Goal: Answer question/provide support: Share knowledge or assist other users

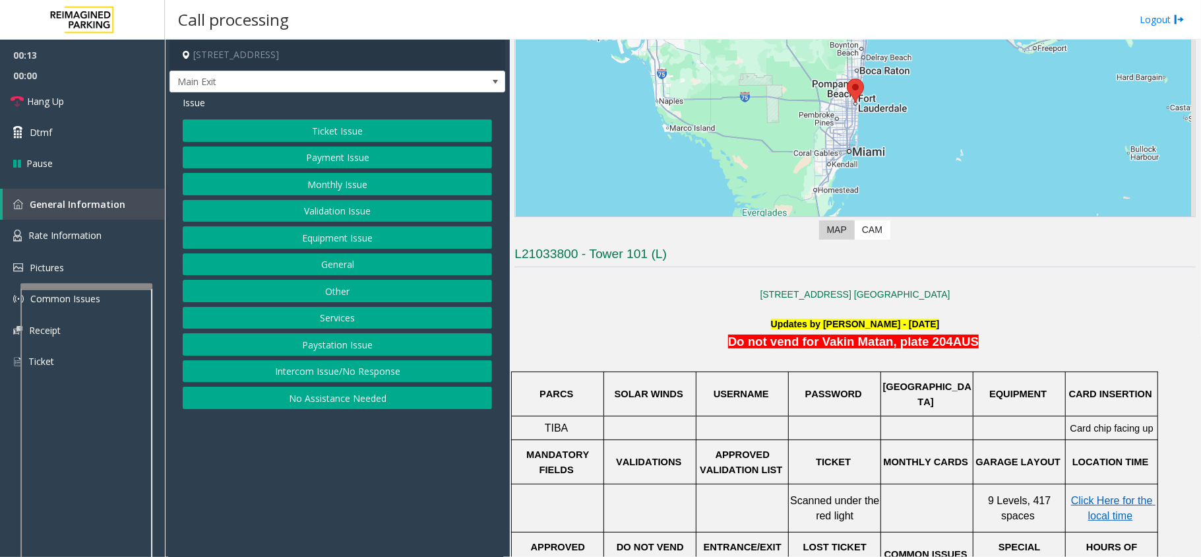
scroll to position [175, 0]
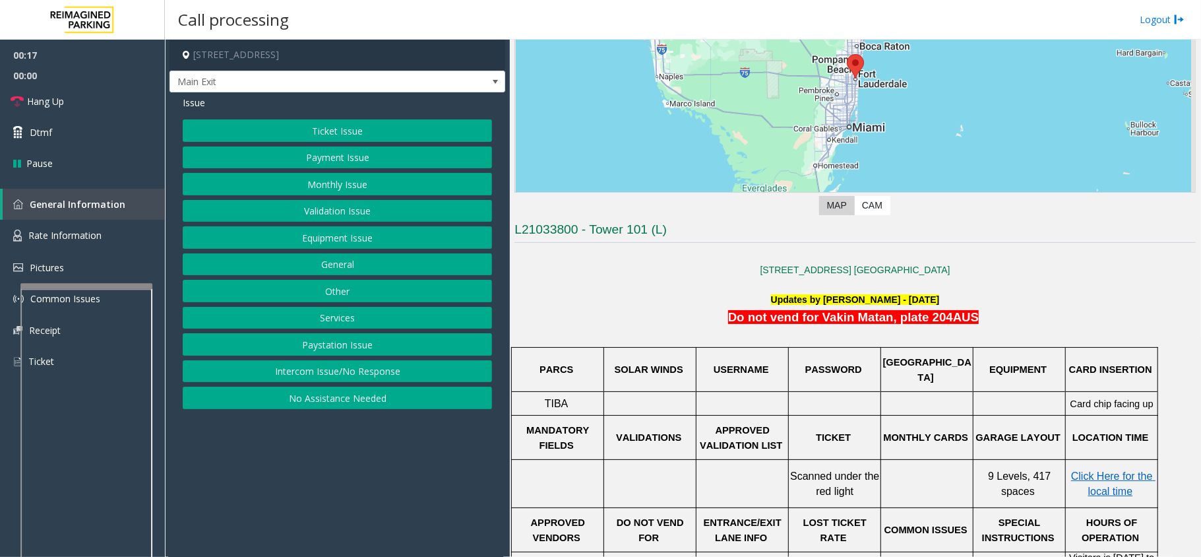
click at [336, 378] on button "Intercom Issue/No Response" at bounding box center [337, 371] width 309 height 22
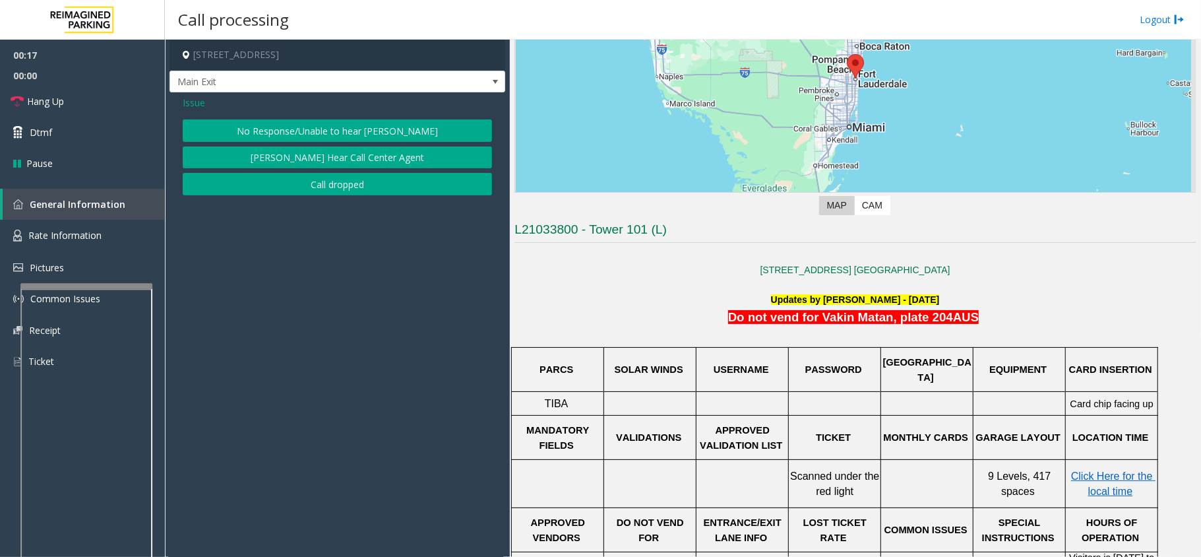
click at [241, 130] on button "No Response/Unable to hear [PERSON_NAME]" at bounding box center [337, 130] width 309 height 22
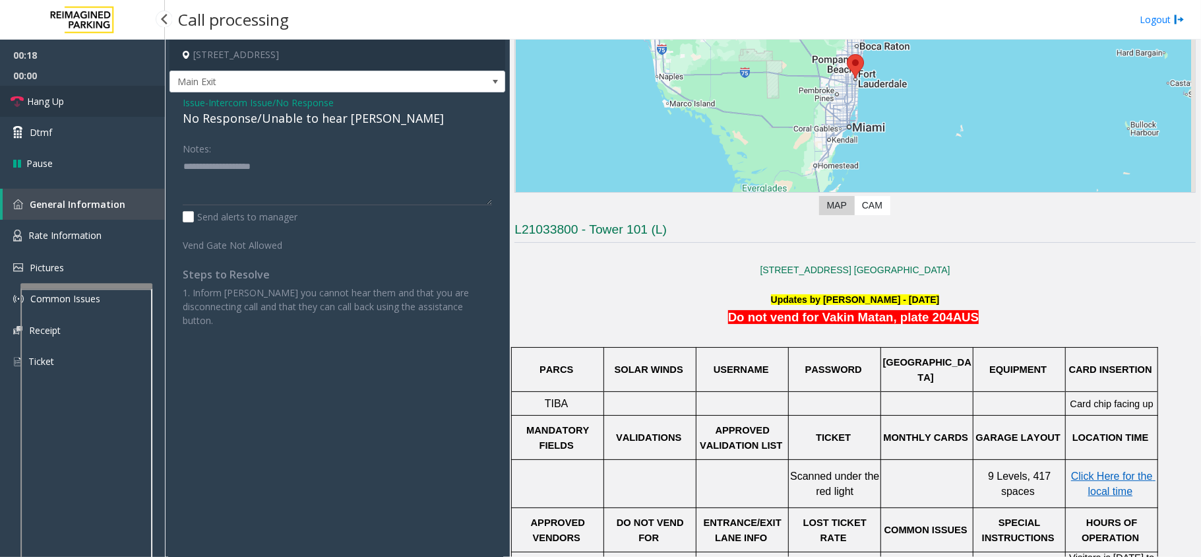
click at [104, 102] on link "Hang Up" at bounding box center [82, 101] width 165 height 31
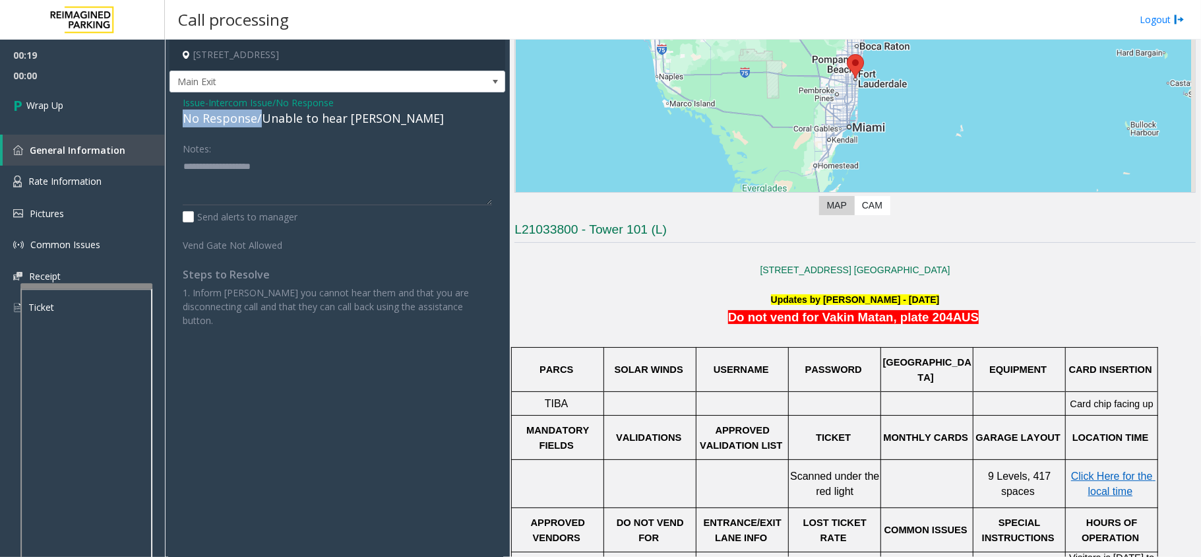
drag, startPoint x: 260, startPoint y: 119, endPoint x: 169, endPoint y: 113, distance: 91.2
click at [169, 113] on app-call-processing-form "[STREET_ADDRESS] Main Exit Issue - Intercom Issue/No Response No Response/Unabl…" at bounding box center [337, 298] width 345 height 517
click at [249, 164] on textarea at bounding box center [337, 180] width 309 height 49
type textarea "**********"
click at [125, 109] on link "Wrap Up" at bounding box center [82, 105] width 165 height 39
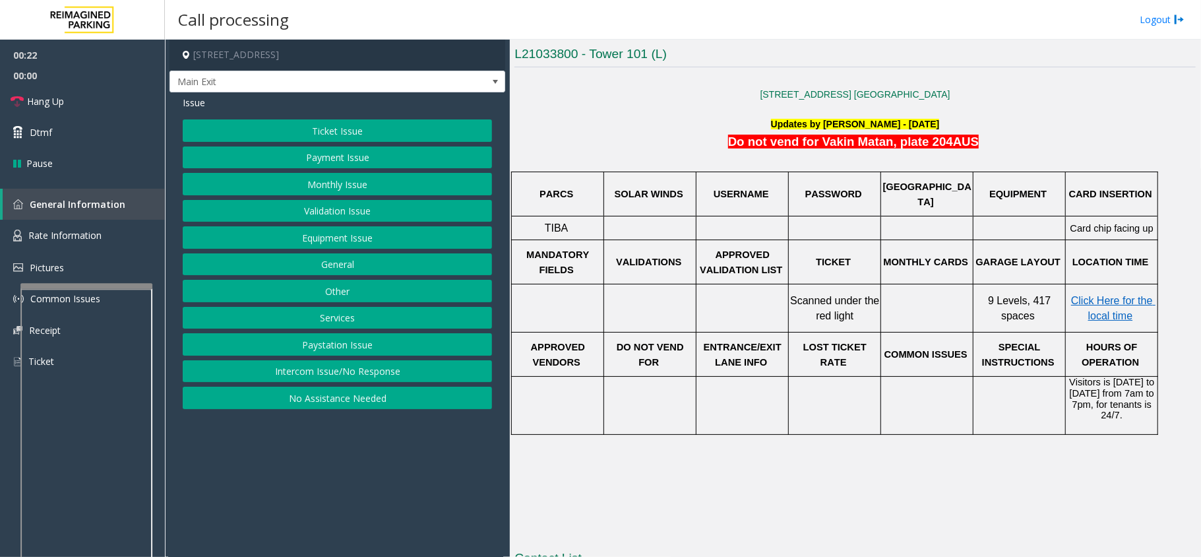
scroll to position [351, 0]
click at [315, 185] on button "Monthly Issue" at bounding box center [337, 184] width 309 height 22
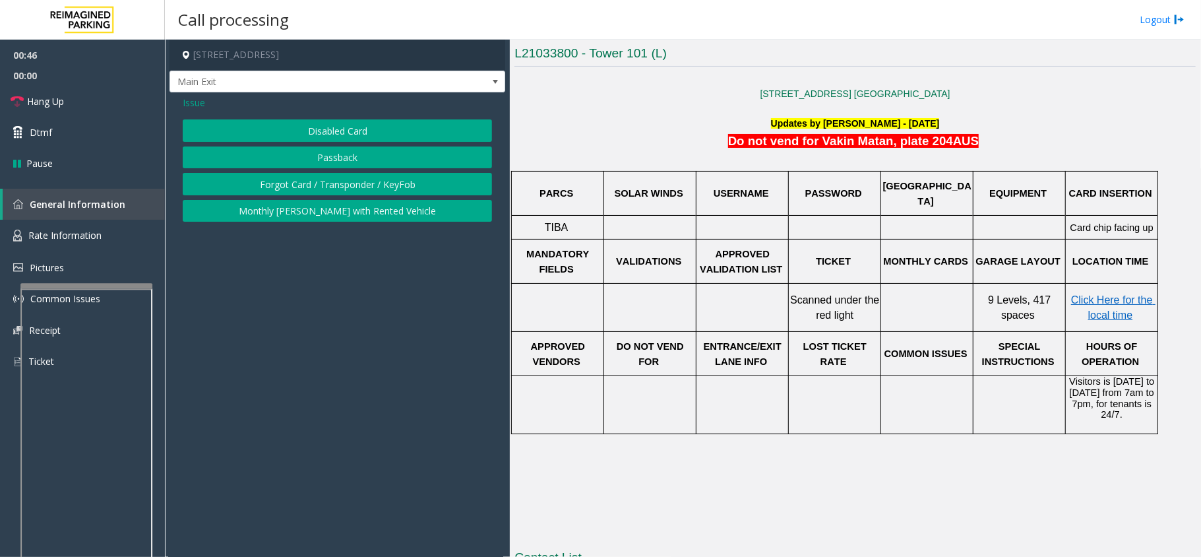
click at [294, 193] on button "Forgot Card / Transponder / KeyFob" at bounding box center [337, 184] width 309 height 22
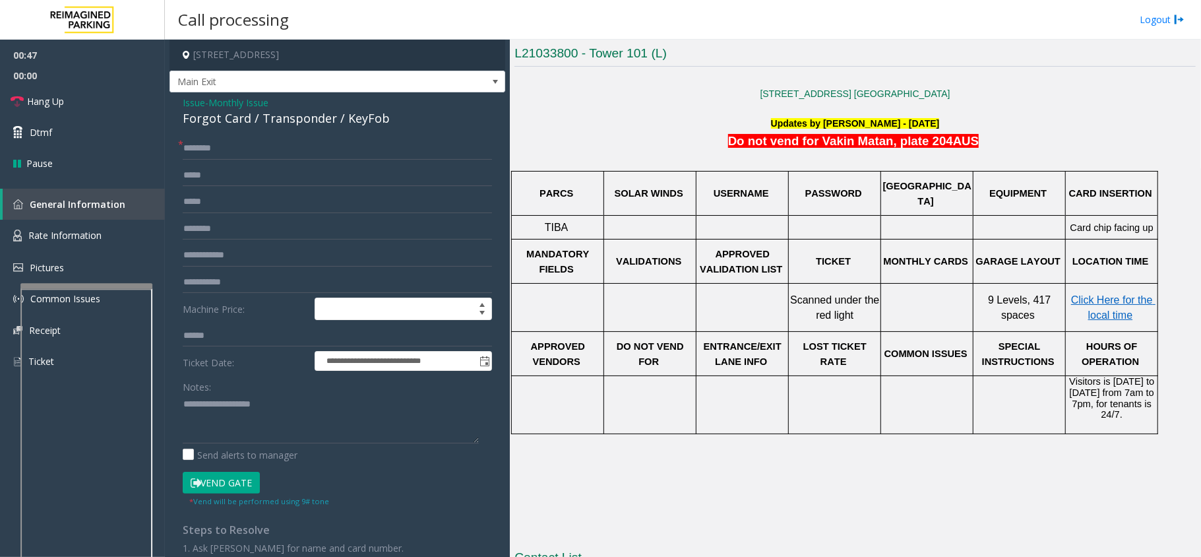
click at [251, 119] on div "Forgot Card / Transponder / KeyFob" at bounding box center [337, 118] width 309 height 18
click at [185, 100] on span "Issue" at bounding box center [194, 103] width 22 height 14
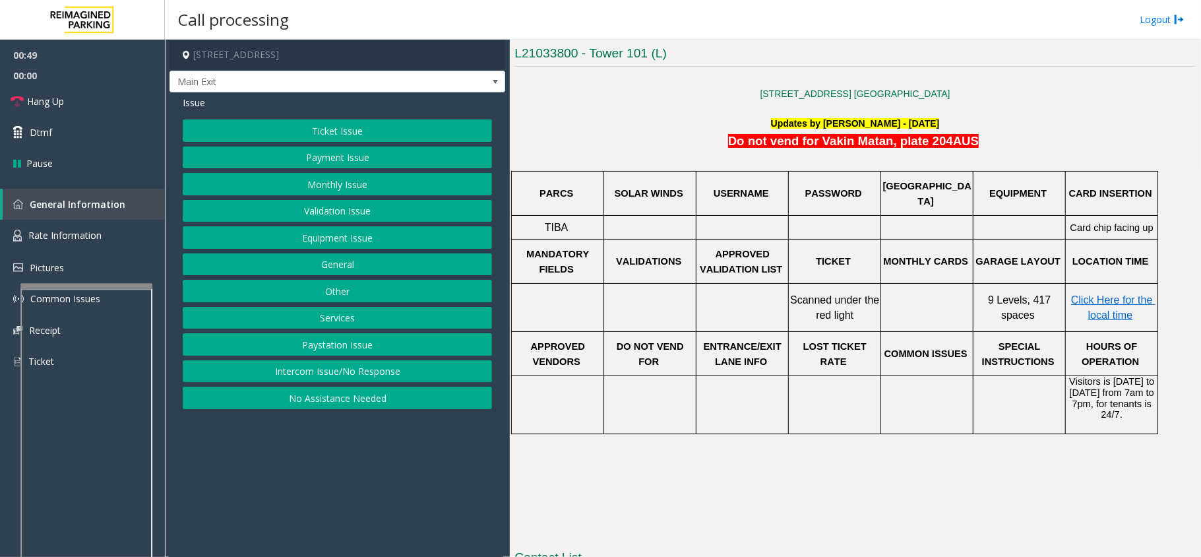
click at [315, 183] on button "Monthly Issue" at bounding box center [337, 184] width 309 height 22
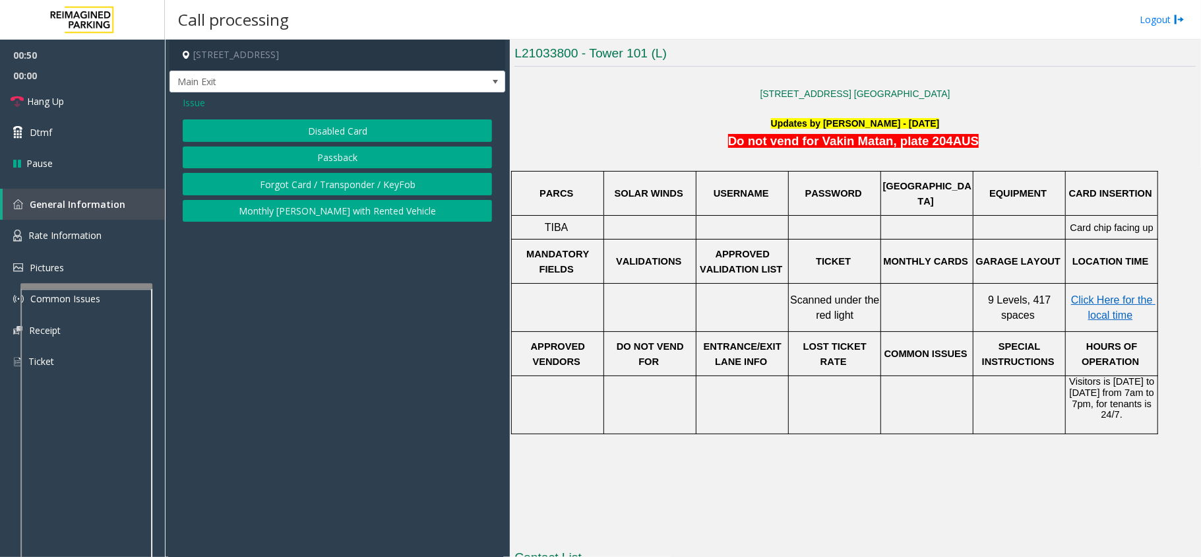
click at [302, 124] on button "Disabled Card" at bounding box center [337, 130] width 309 height 22
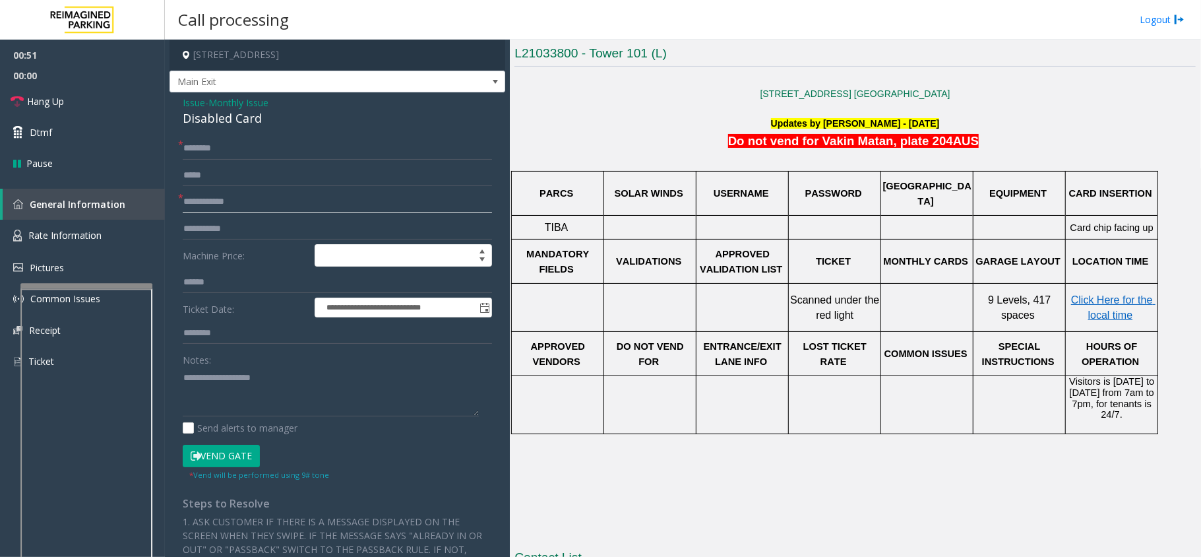
click at [241, 194] on input "text" at bounding box center [337, 202] width 309 height 22
click at [193, 196] on input "*****" at bounding box center [337, 202] width 309 height 22
type input "*****"
click at [209, 398] on textarea at bounding box center [331, 391] width 296 height 49
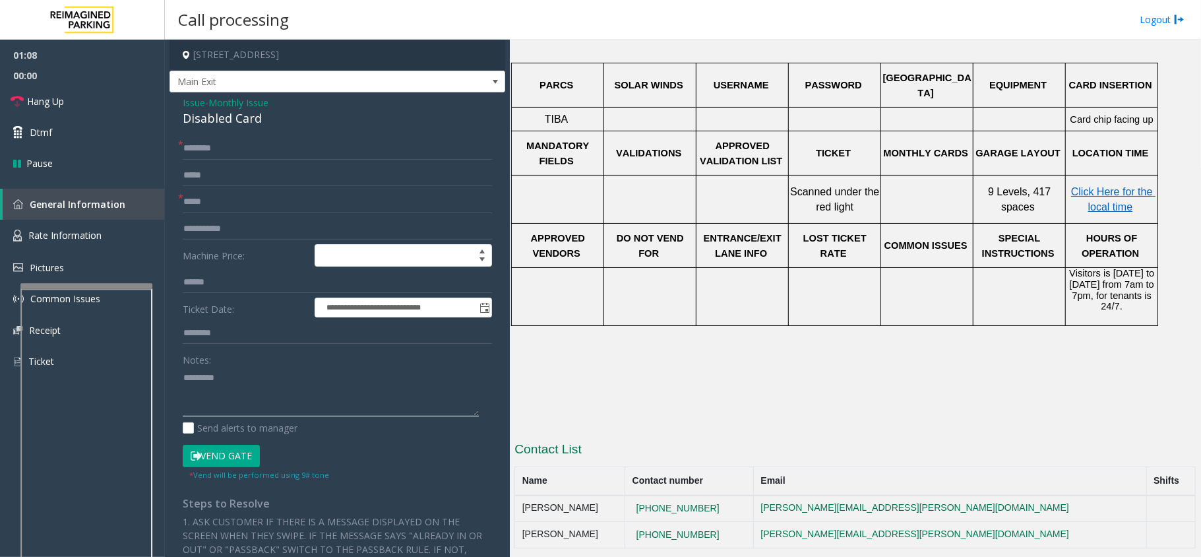
scroll to position [622, 0]
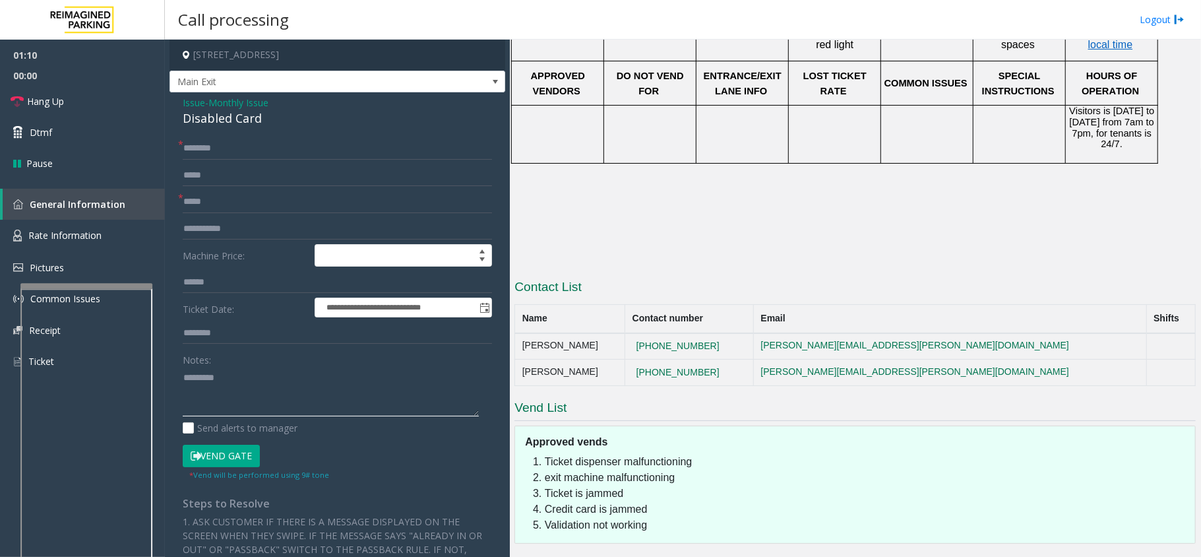
type textarea "********"
click at [237, 150] on input "text" at bounding box center [337, 148] width 309 height 22
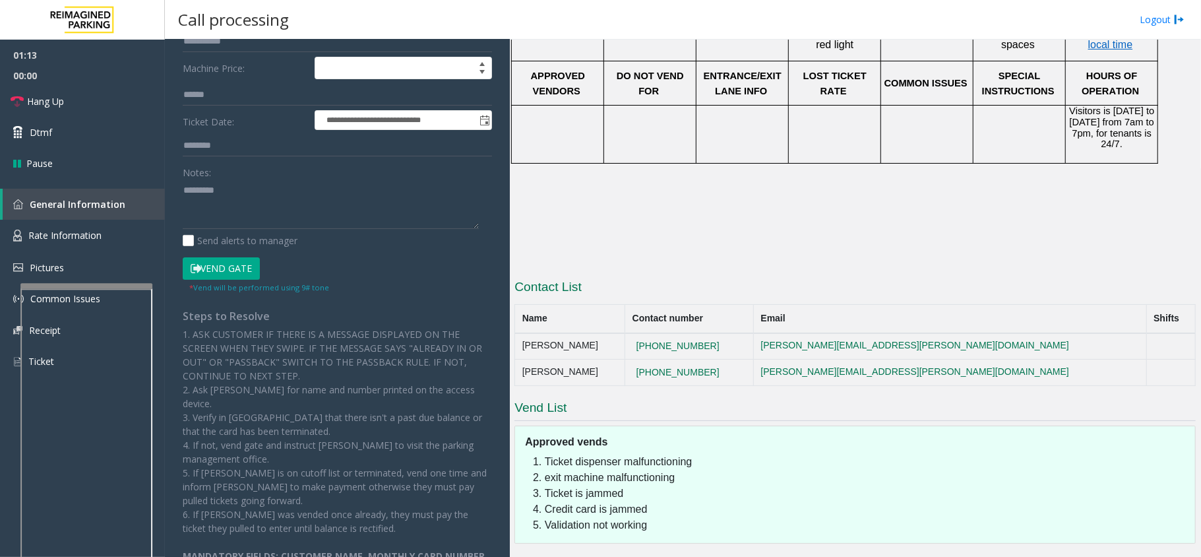
scroll to position [235, 0]
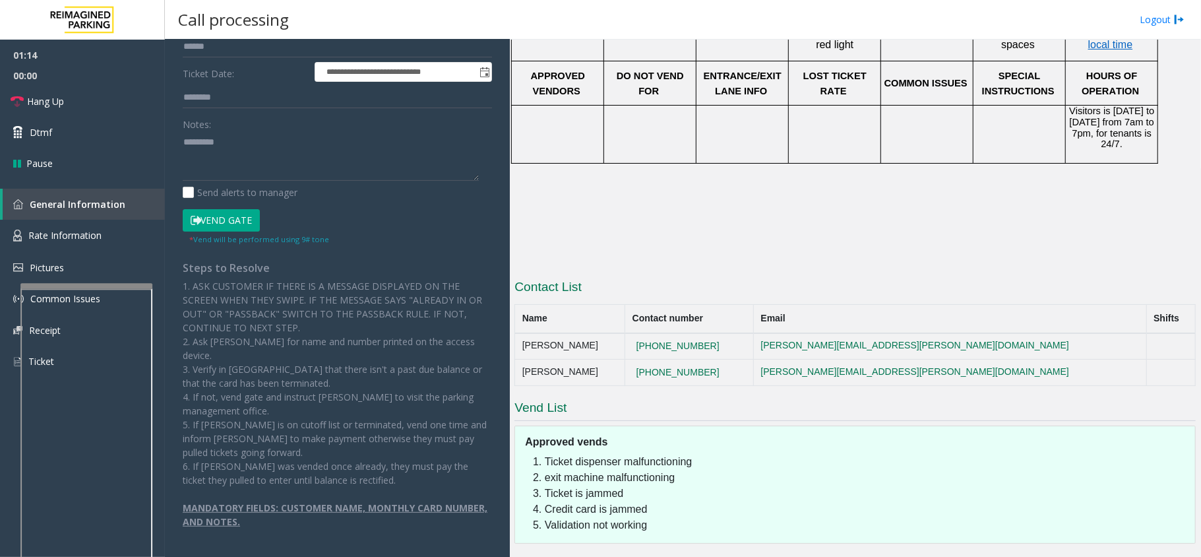
type input "******"
click at [241, 218] on button "Vend Gate" at bounding box center [221, 220] width 77 height 22
click at [237, 154] on textarea at bounding box center [331, 155] width 296 height 49
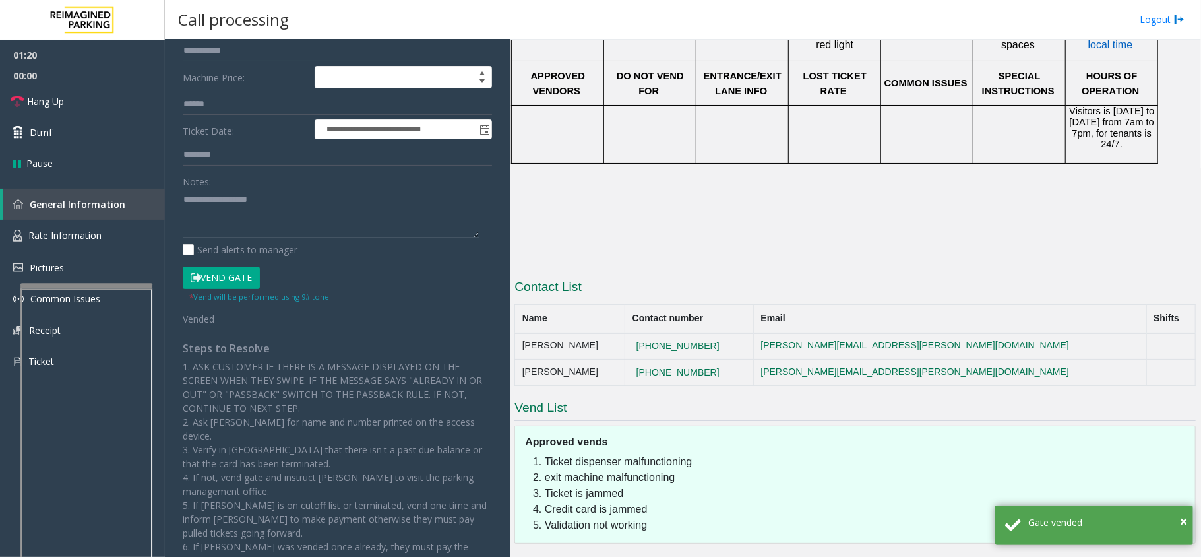
scroll to position [148, 0]
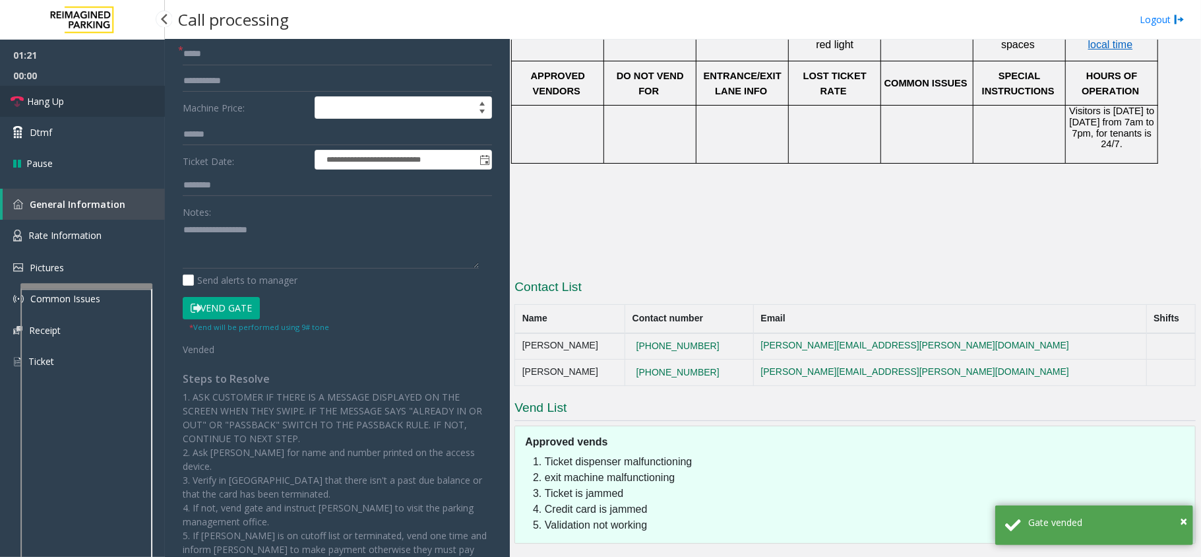
click at [78, 96] on link "Hang Up" at bounding box center [82, 101] width 165 height 31
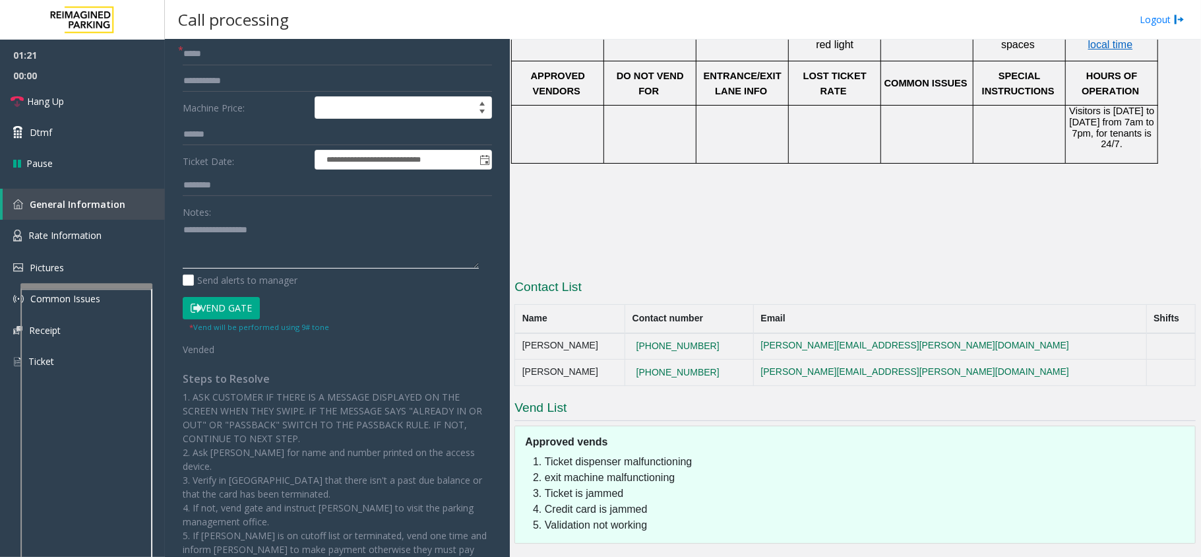
click at [274, 230] on textarea at bounding box center [331, 243] width 296 height 49
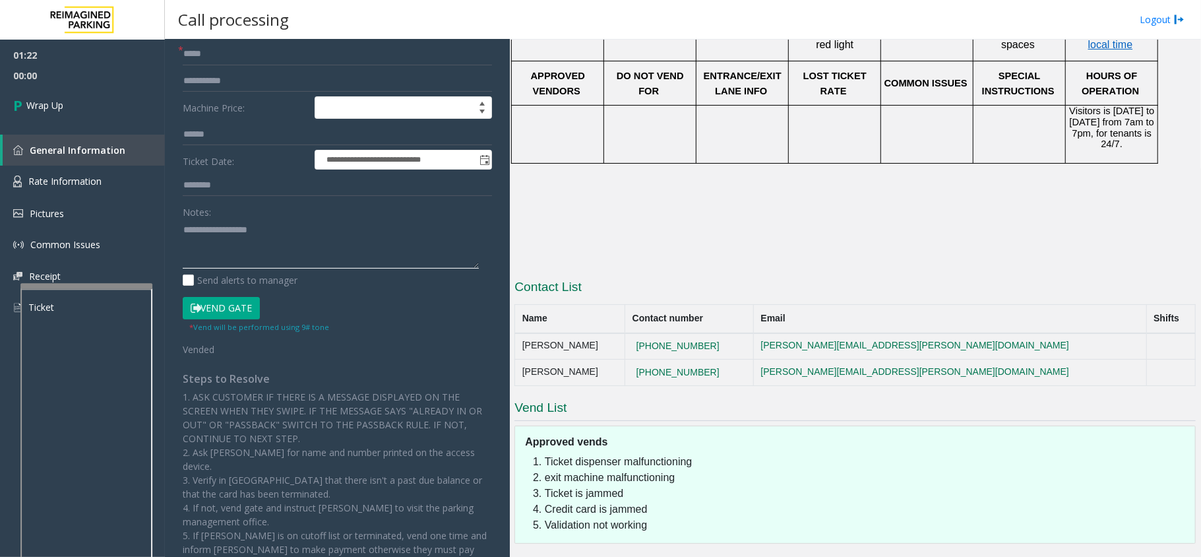
scroll to position [534, 0]
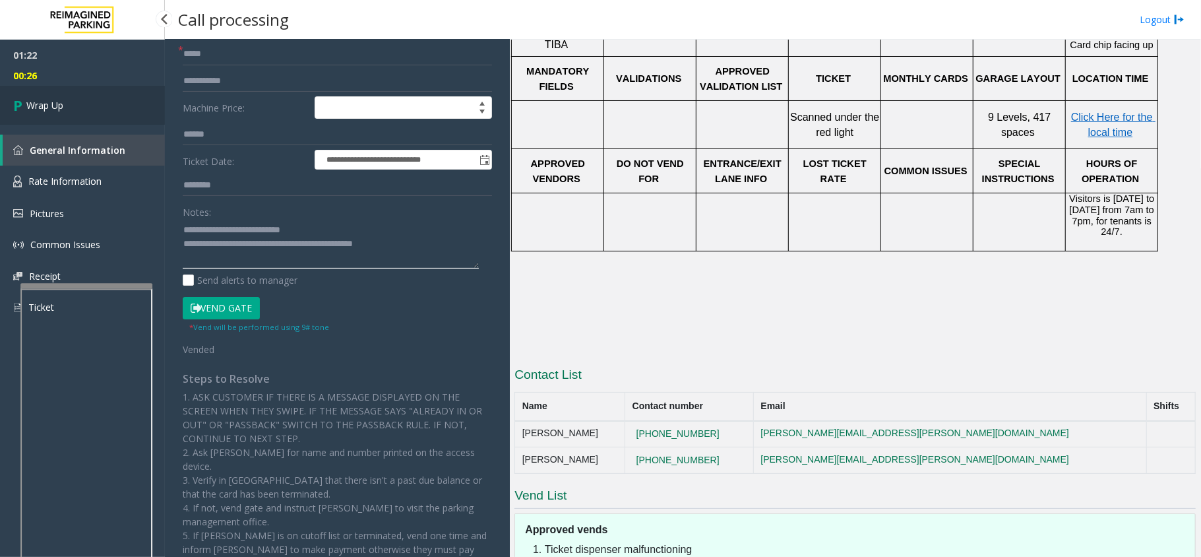
type textarea "**********"
click at [85, 119] on link "Wrap Up" at bounding box center [82, 105] width 165 height 39
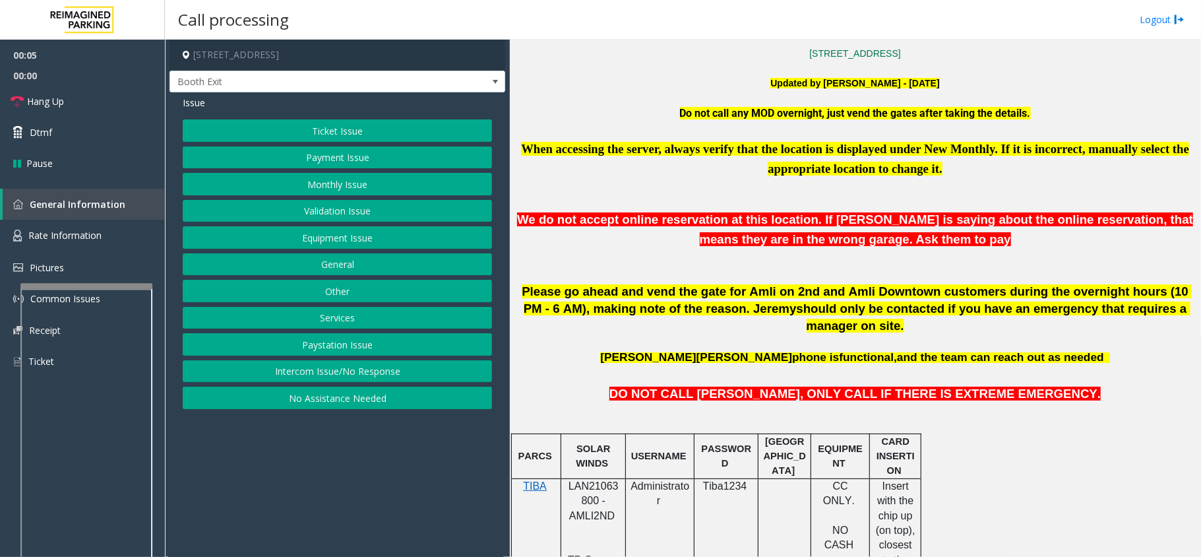
scroll to position [439, 0]
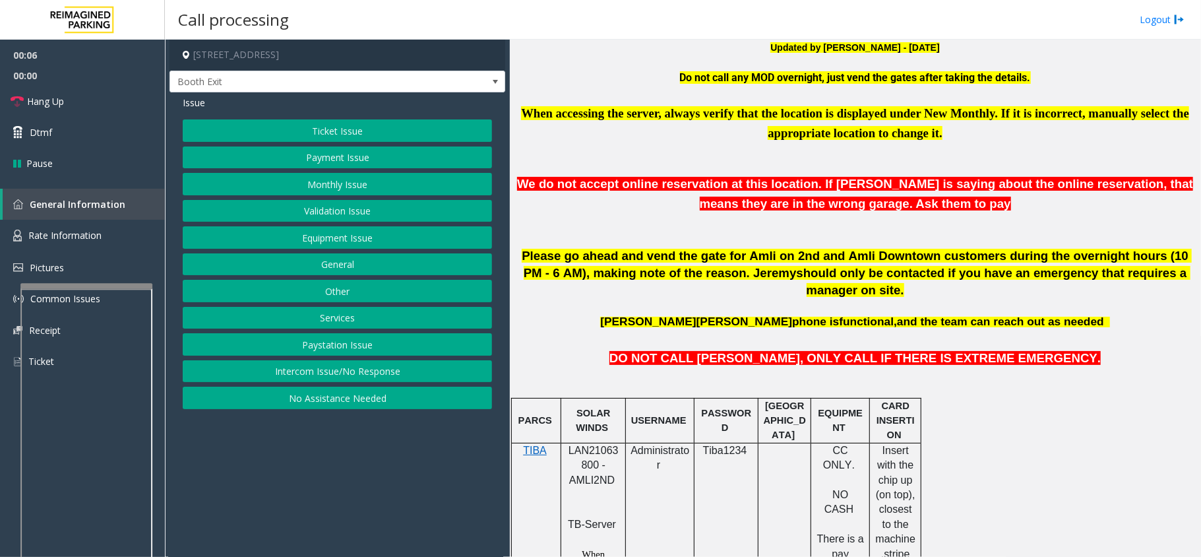
click at [581, 444] on span "LAN21063800 - AMLI2ND" at bounding box center [593, 464] width 50 height 41
copy span "LAN21063800"
click at [297, 212] on button "Validation Issue" at bounding box center [337, 211] width 309 height 22
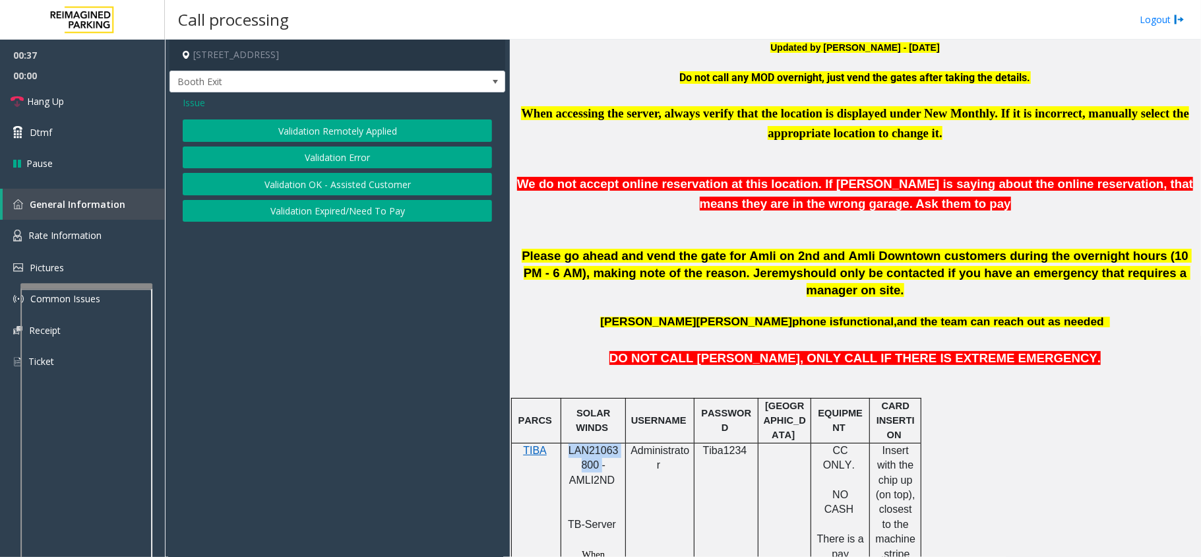
click at [293, 154] on button "Validation Error" at bounding box center [337, 157] width 309 height 22
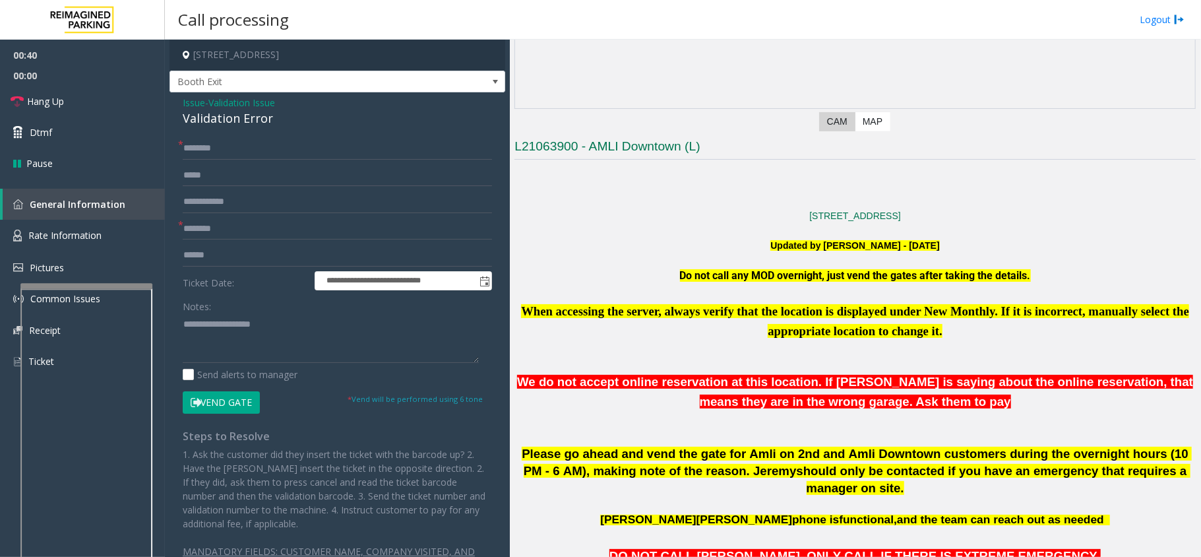
scroll to position [264, 0]
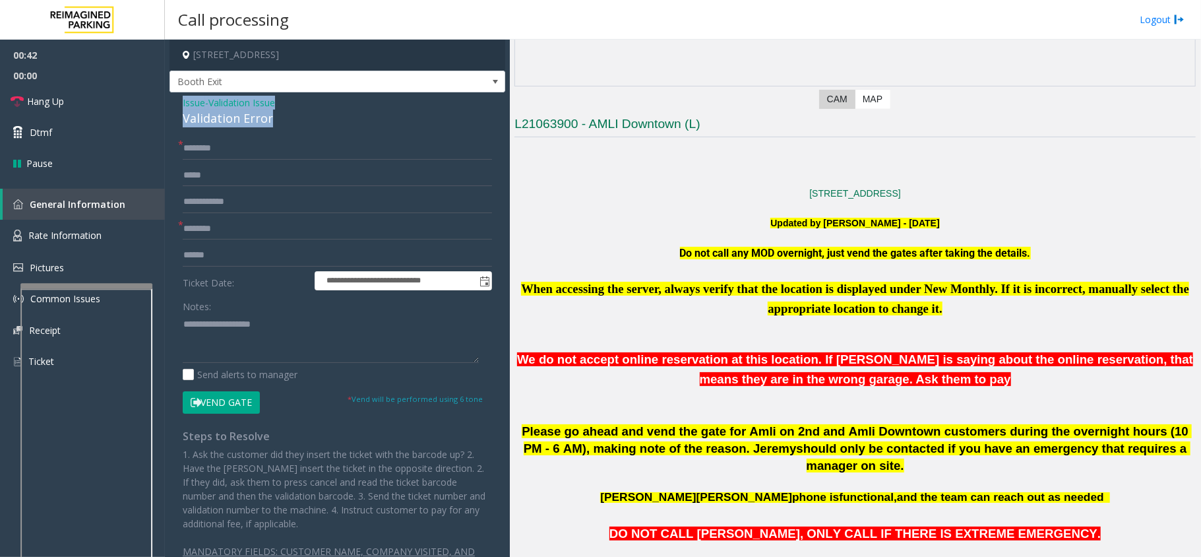
drag, startPoint x: 266, startPoint y: 117, endPoint x: 183, endPoint y: 100, distance: 85.4
click at [183, 100] on div "Issue - Validation Issue Validation Error" at bounding box center [337, 112] width 309 height 32
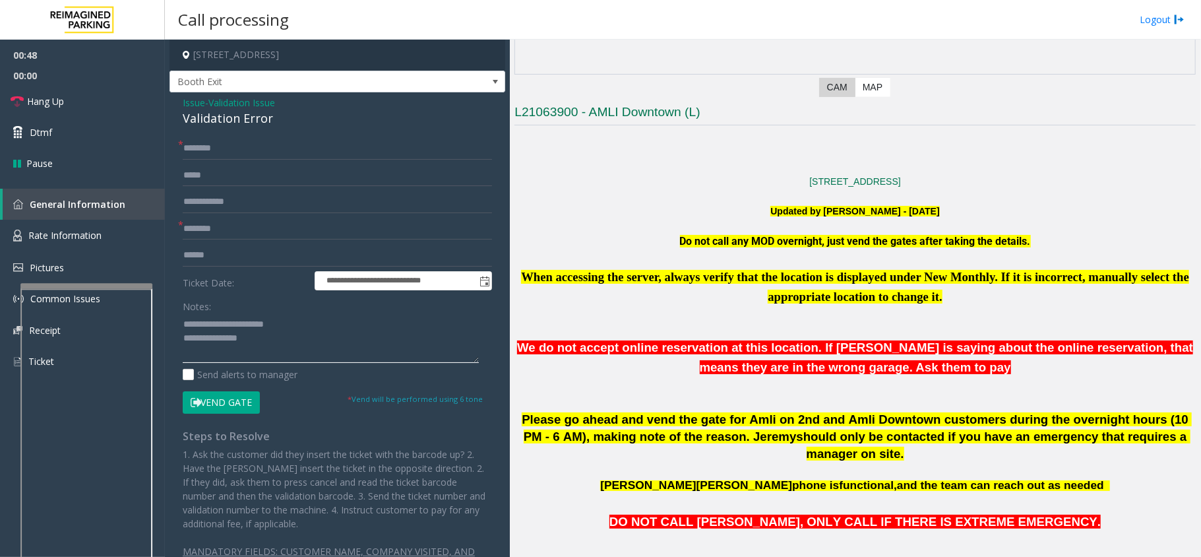
scroll to position [175, 0]
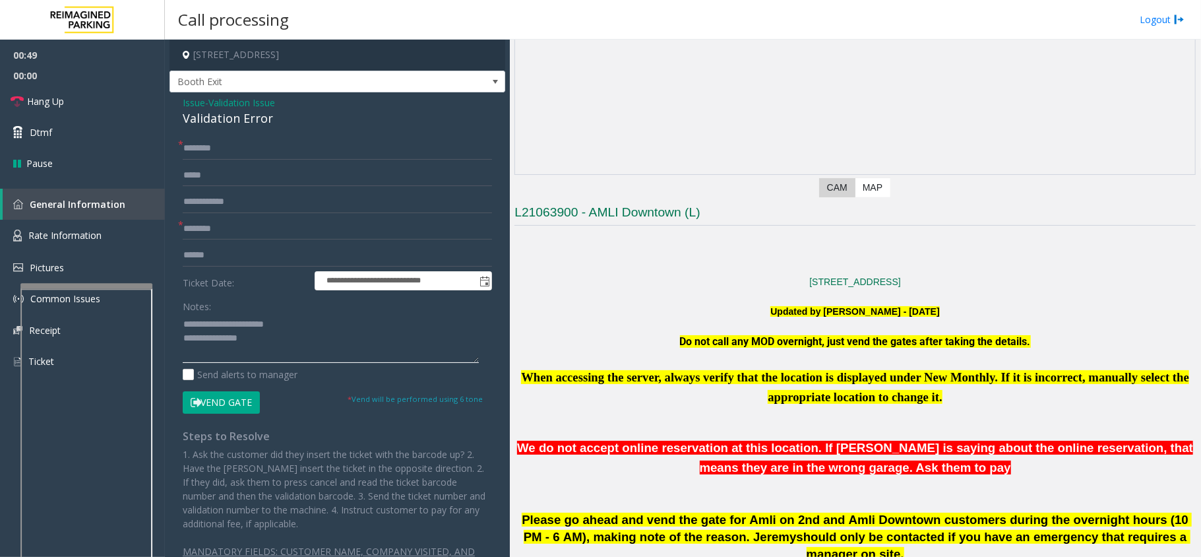
type textarea "**********"
drag, startPoint x: 681, startPoint y: 214, endPoint x: 587, endPoint y: 206, distance: 94.6
click at [587, 206] on h3 "L21063900 - AMLI Downtown (L)" at bounding box center [854, 215] width 681 height 22
type input "**********"
click at [251, 148] on input "text" at bounding box center [337, 148] width 309 height 22
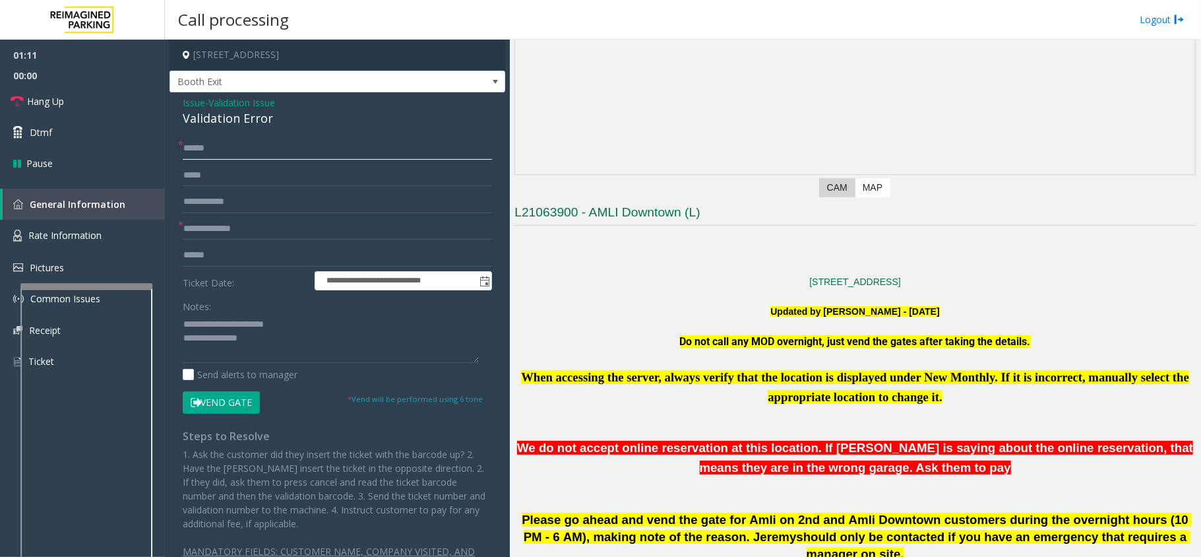
type input "******"
click at [278, 331] on textarea at bounding box center [331, 337] width 296 height 49
click at [272, 340] on textarea at bounding box center [331, 337] width 296 height 49
type textarea "**********"
click at [220, 256] on input "text" at bounding box center [337, 255] width 309 height 22
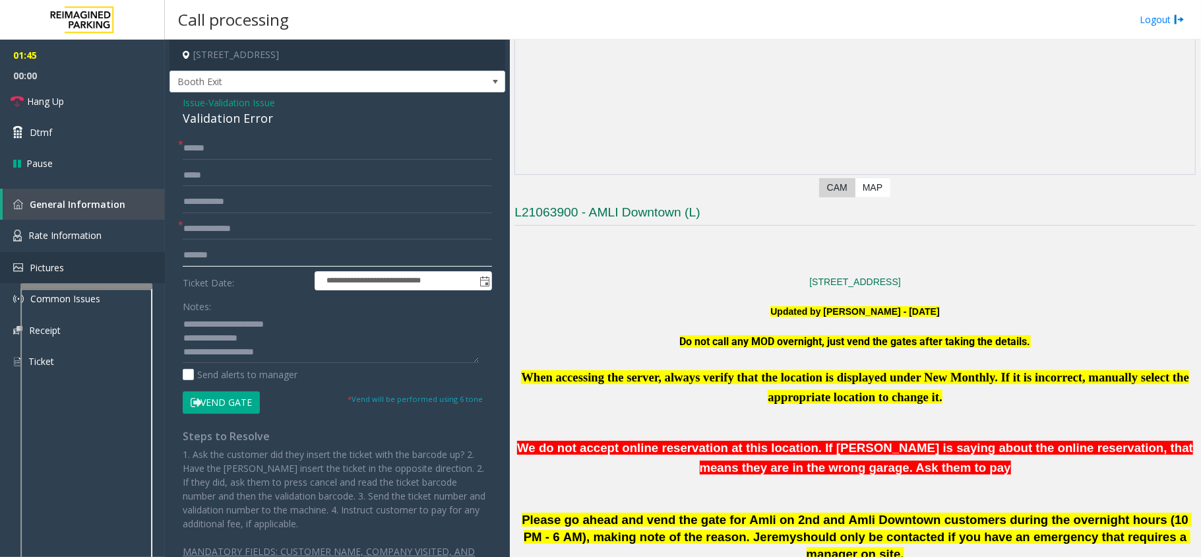
type input "*******"
click at [249, 353] on textarea at bounding box center [331, 337] width 296 height 49
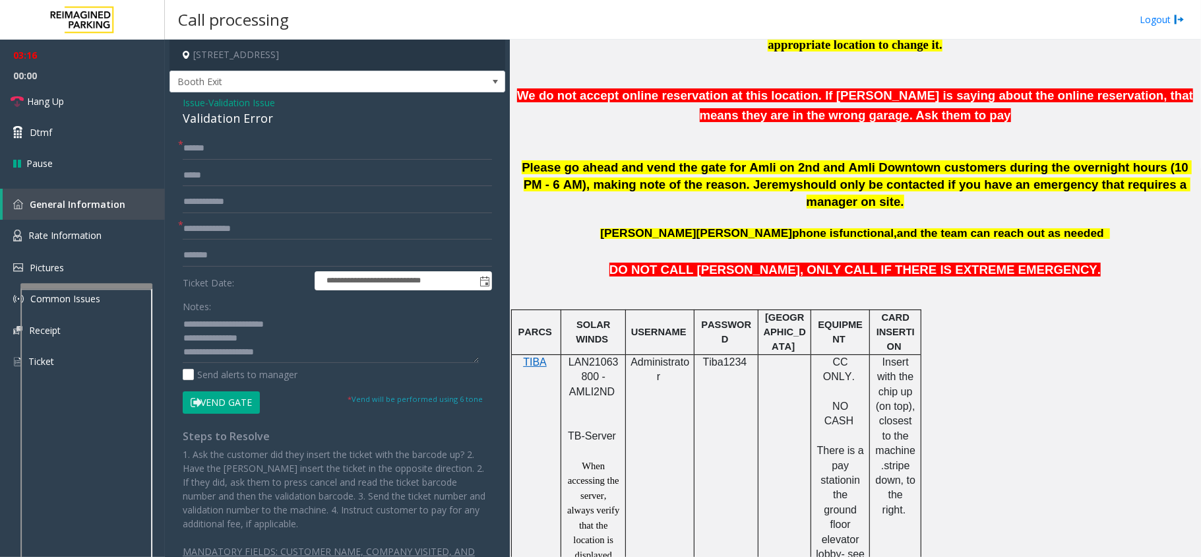
scroll to position [879, 0]
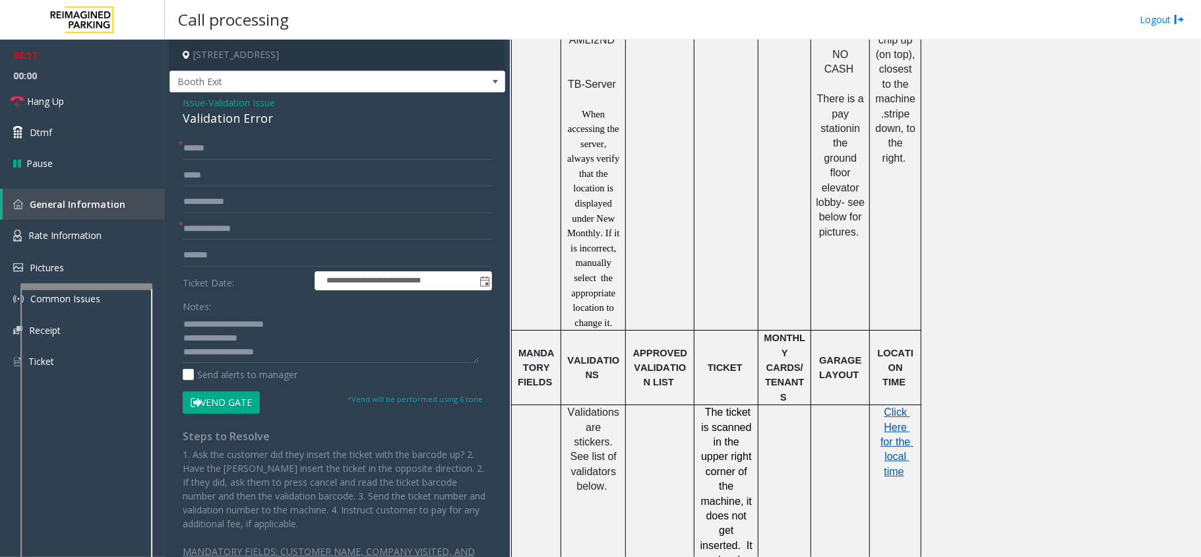
click at [890, 406] on span "Click Here for the local time" at bounding box center [896, 441] width 33 height 71
click at [270, 338] on textarea at bounding box center [331, 337] width 296 height 49
click at [892, 406] on span "Click Here for the local time" at bounding box center [896, 441] width 33 height 71
click at [225, 399] on button "Vend Gate" at bounding box center [221, 402] width 77 height 22
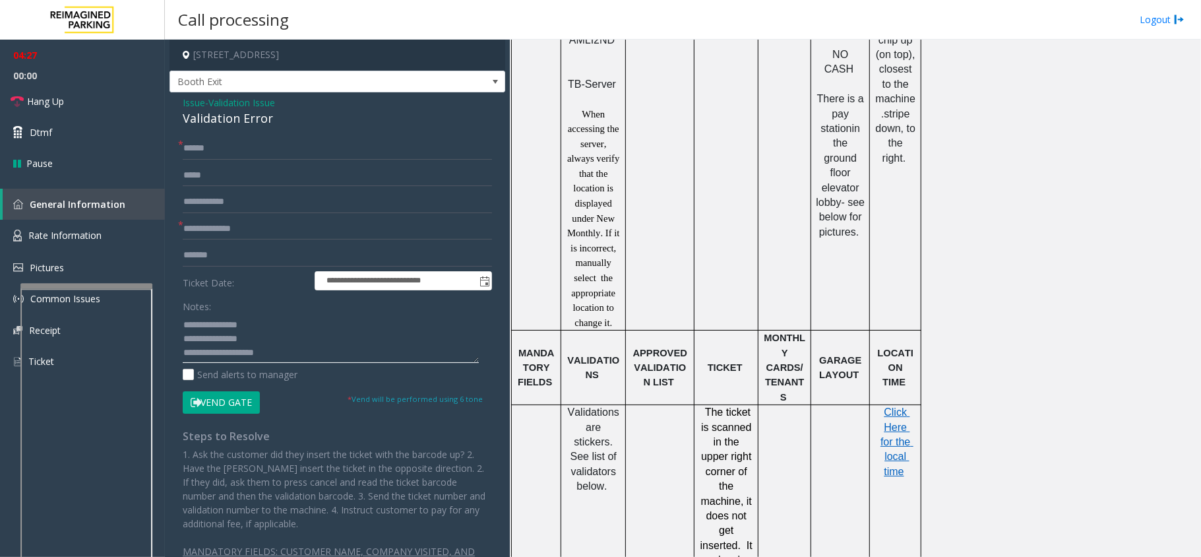
click at [302, 346] on textarea at bounding box center [331, 337] width 296 height 49
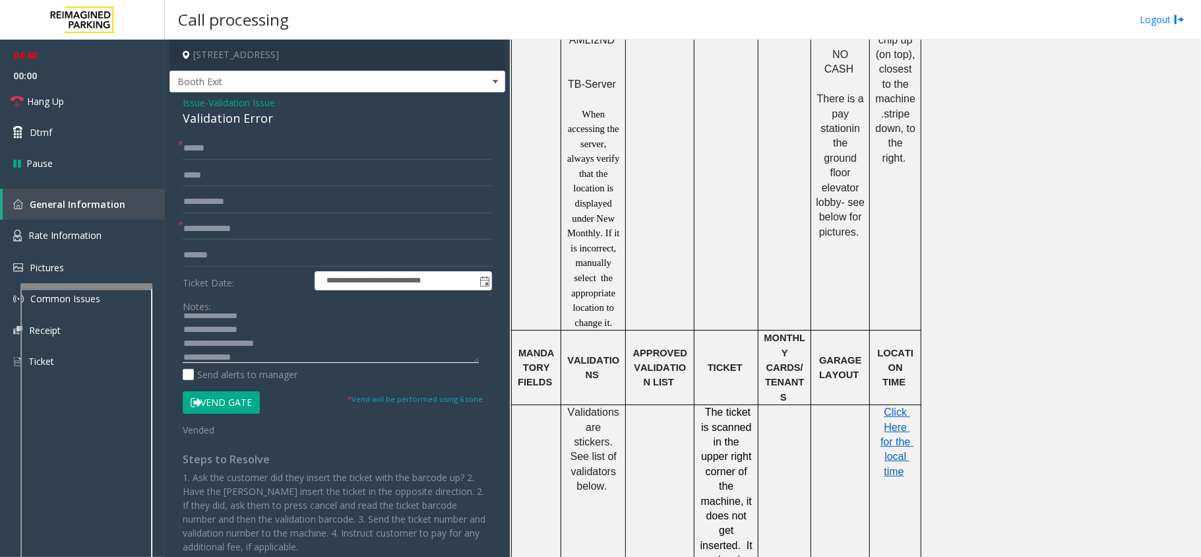
click at [264, 351] on textarea at bounding box center [331, 337] width 296 height 49
click at [96, 103] on link "Hang Up" at bounding box center [82, 101] width 165 height 31
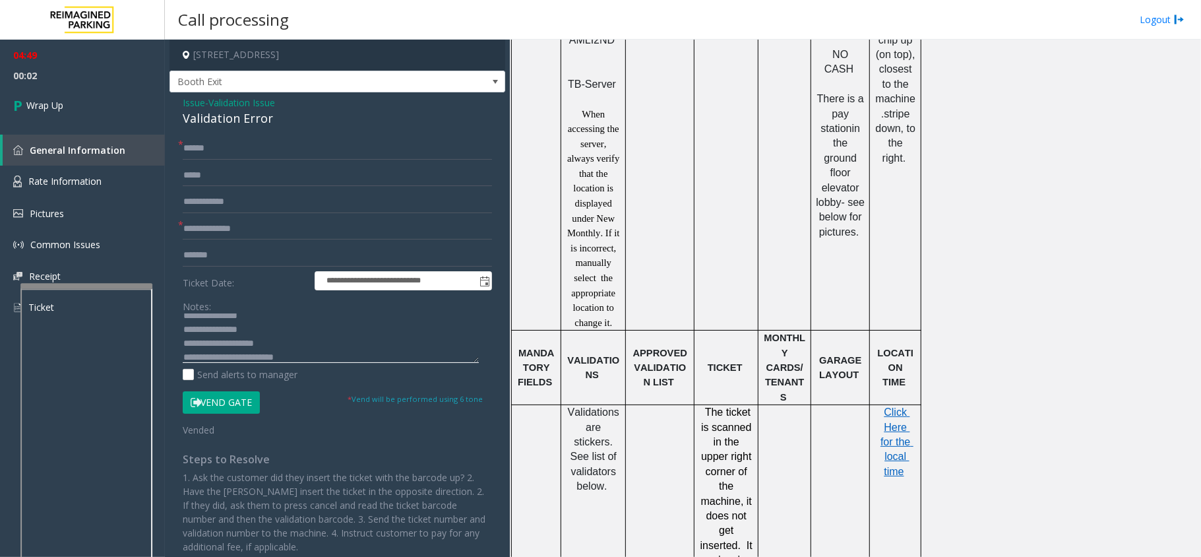
click at [296, 357] on textarea at bounding box center [331, 337] width 296 height 49
type textarea "**********"
click at [75, 116] on link "Wrap Up" at bounding box center [82, 105] width 165 height 39
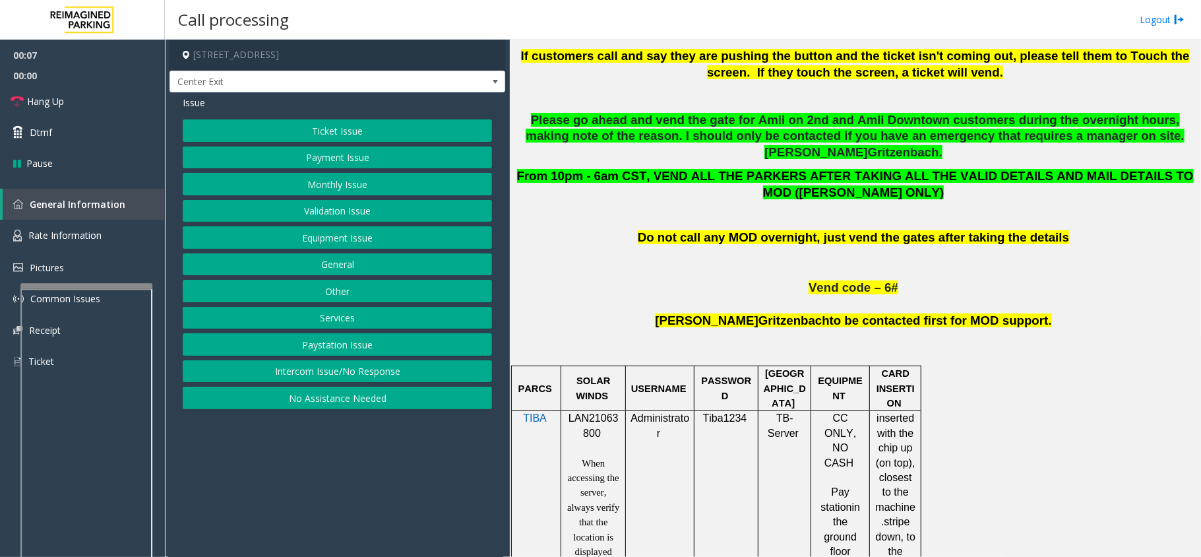
scroll to position [791, 0]
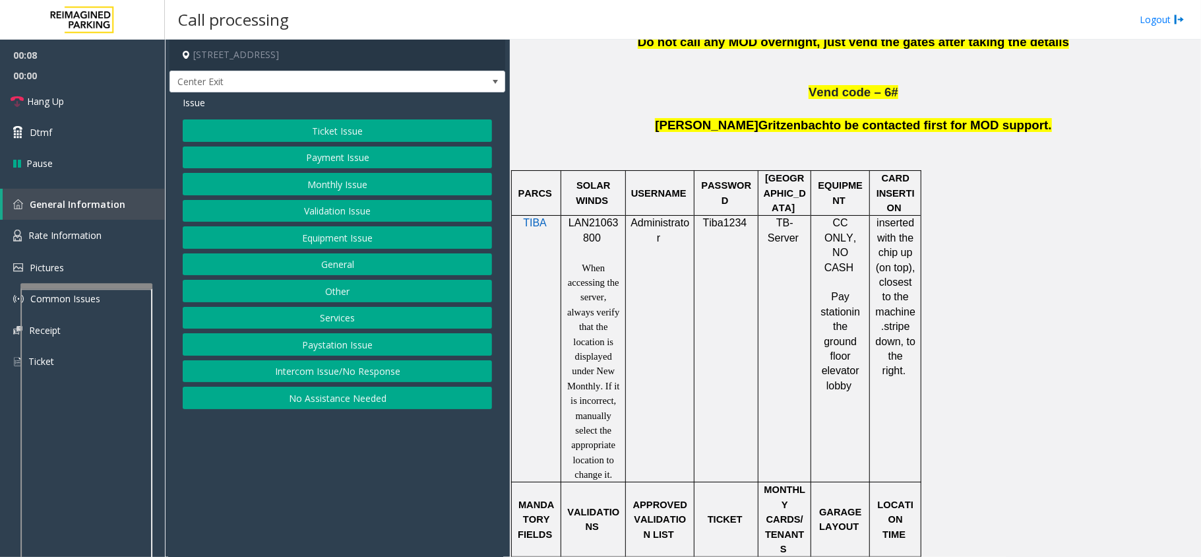
click at [365, 127] on button "Ticket Issue" at bounding box center [337, 130] width 309 height 22
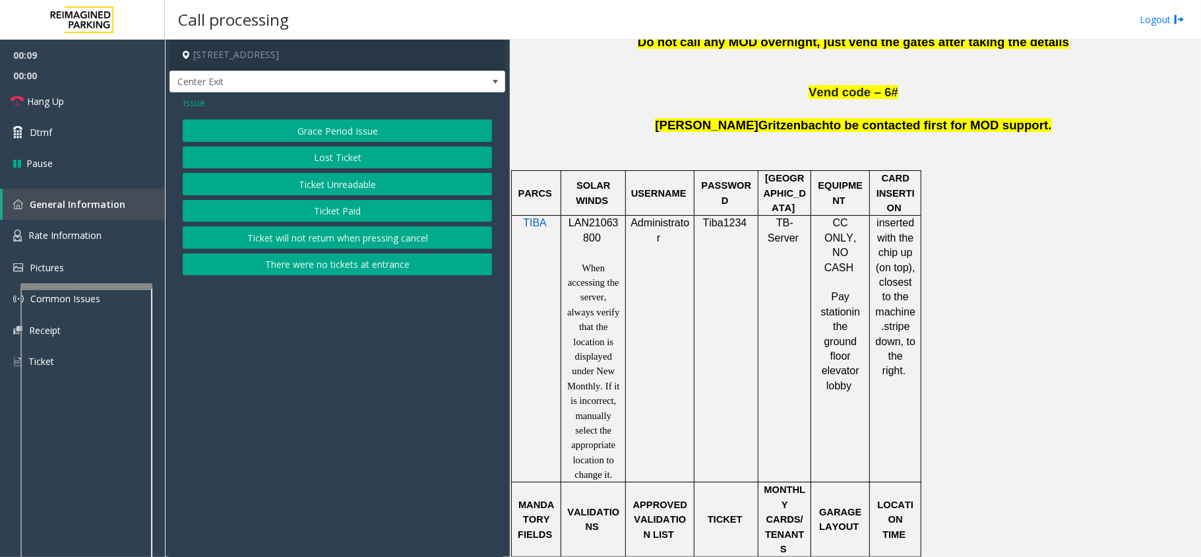
click at [324, 182] on button "Ticket Unreadable" at bounding box center [337, 184] width 309 height 22
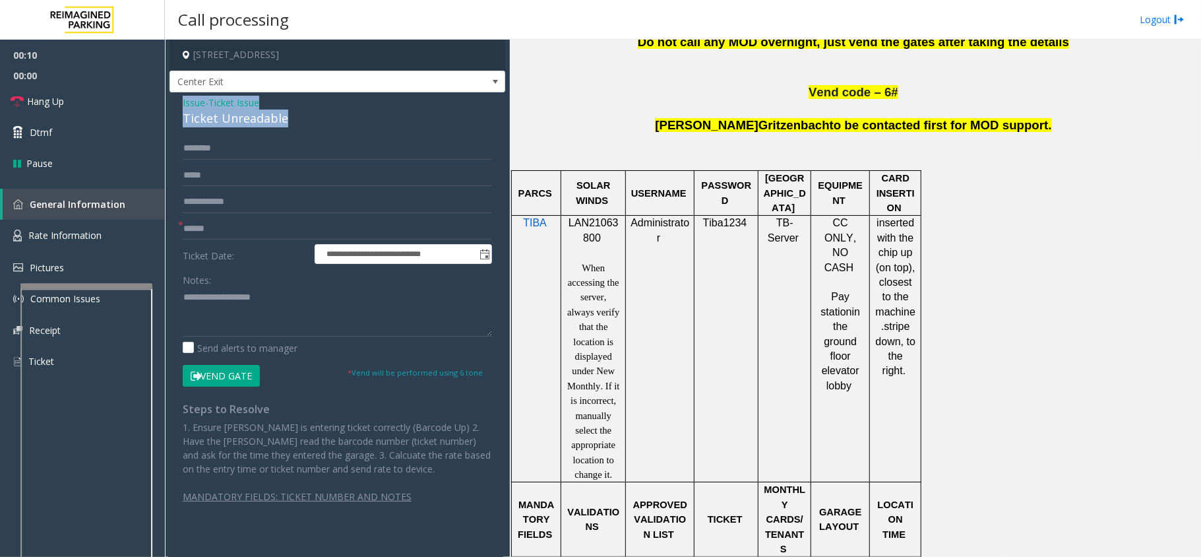
drag, startPoint x: 302, startPoint y: 117, endPoint x: 175, endPoint y: 101, distance: 128.2
click at [175, 101] on div "**********" at bounding box center [337, 311] width 336 height 438
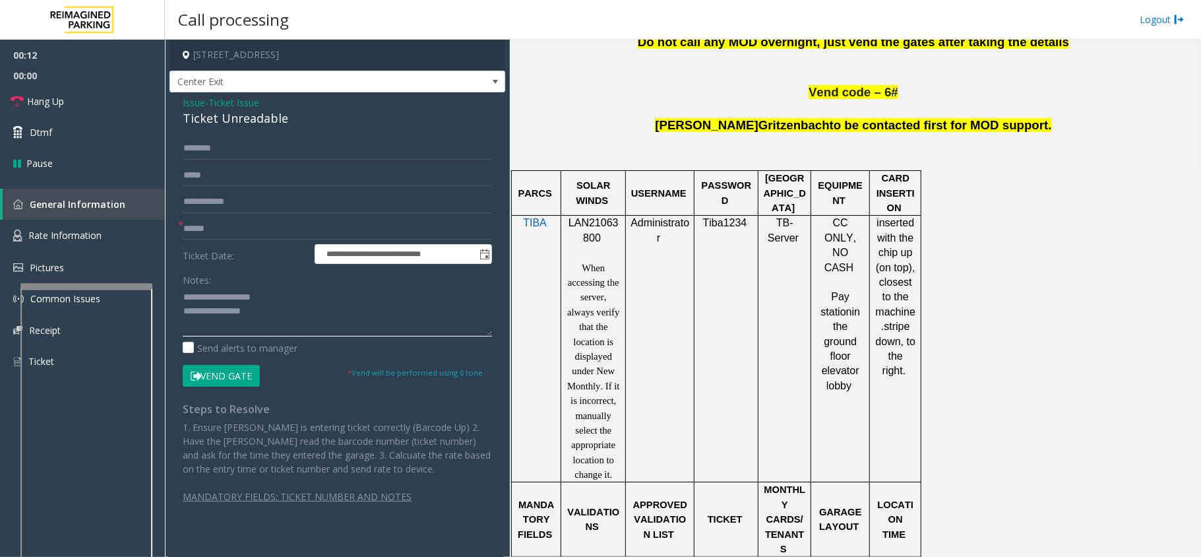
click at [299, 312] on textarea at bounding box center [337, 311] width 309 height 49
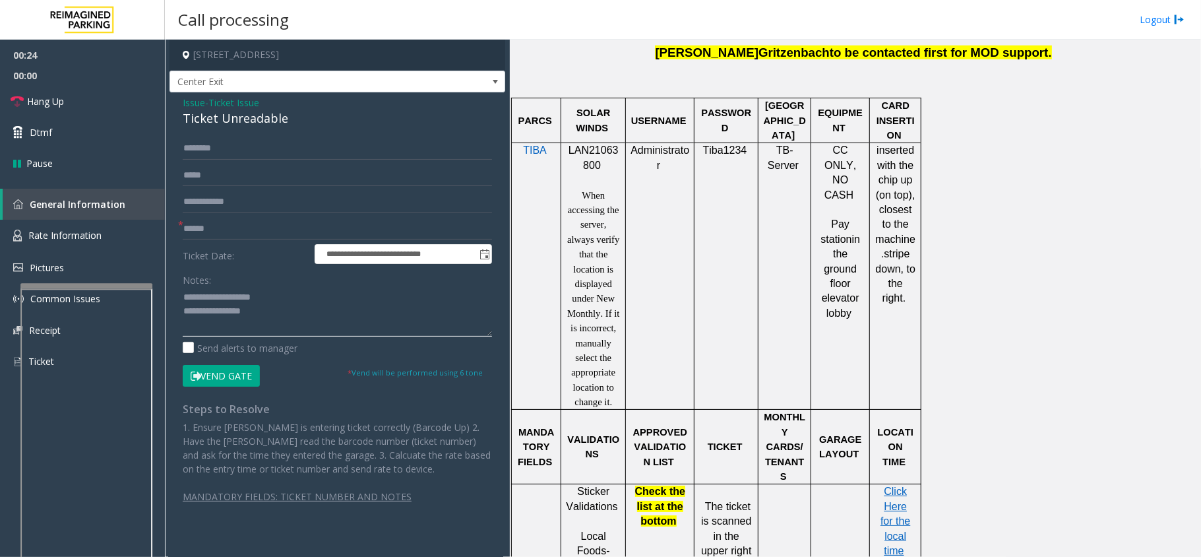
scroll to position [1055, 0]
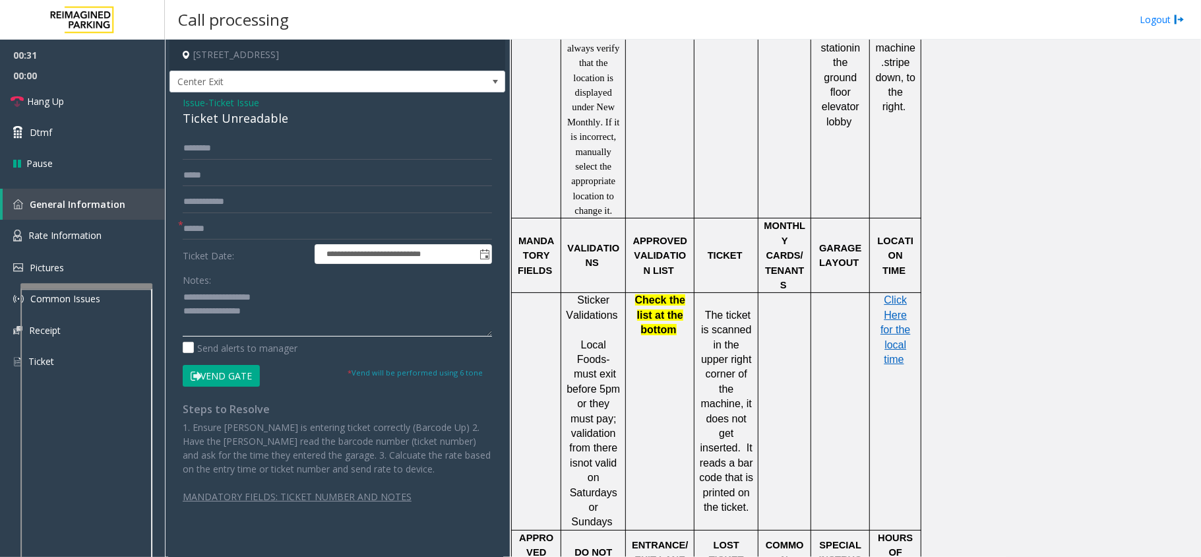
click at [283, 311] on textarea at bounding box center [337, 311] width 309 height 49
type textarea "**********"
click at [235, 235] on input "text" at bounding box center [337, 229] width 309 height 22
type input "******"
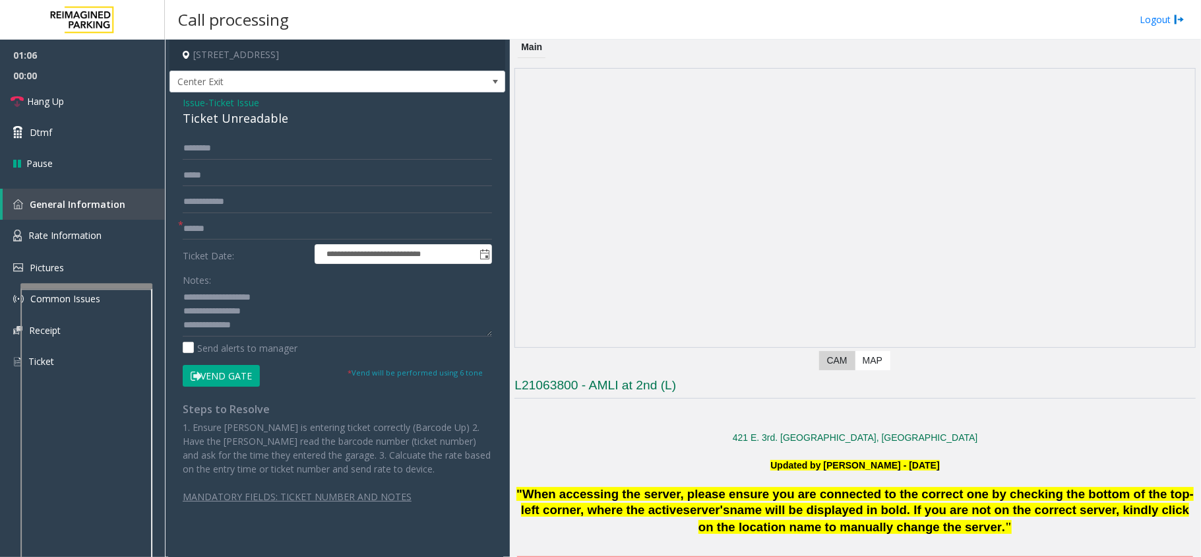
scroll to position [0, 0]
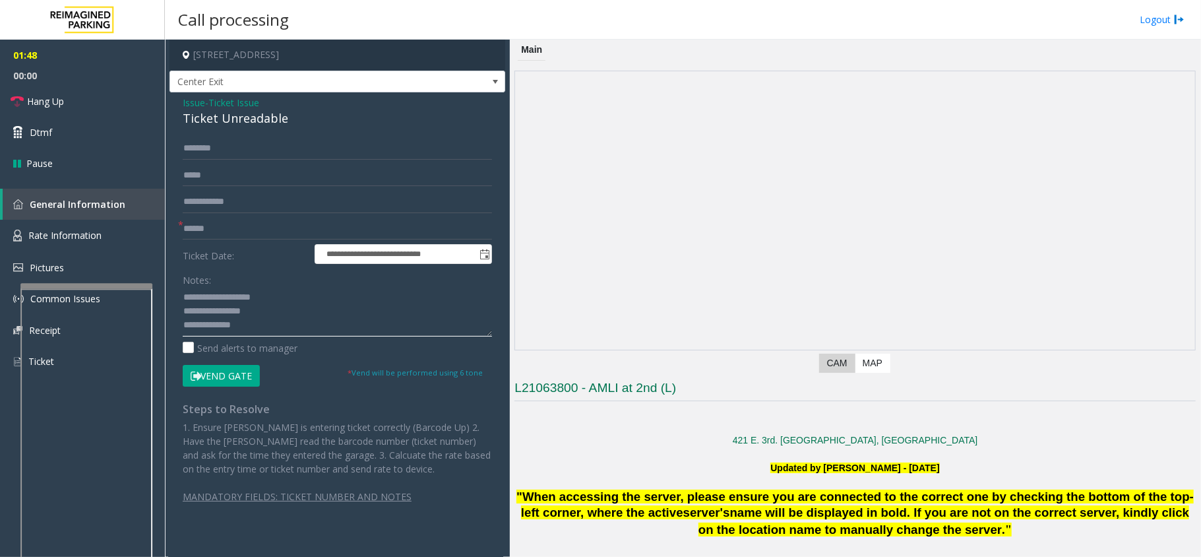
click at [272, 313] on textarea at bounding box center [337, 311] width 309 height 49
click at [140, 233] on link "Rate Information" at bounding box center [82, 236] width 165 height 32
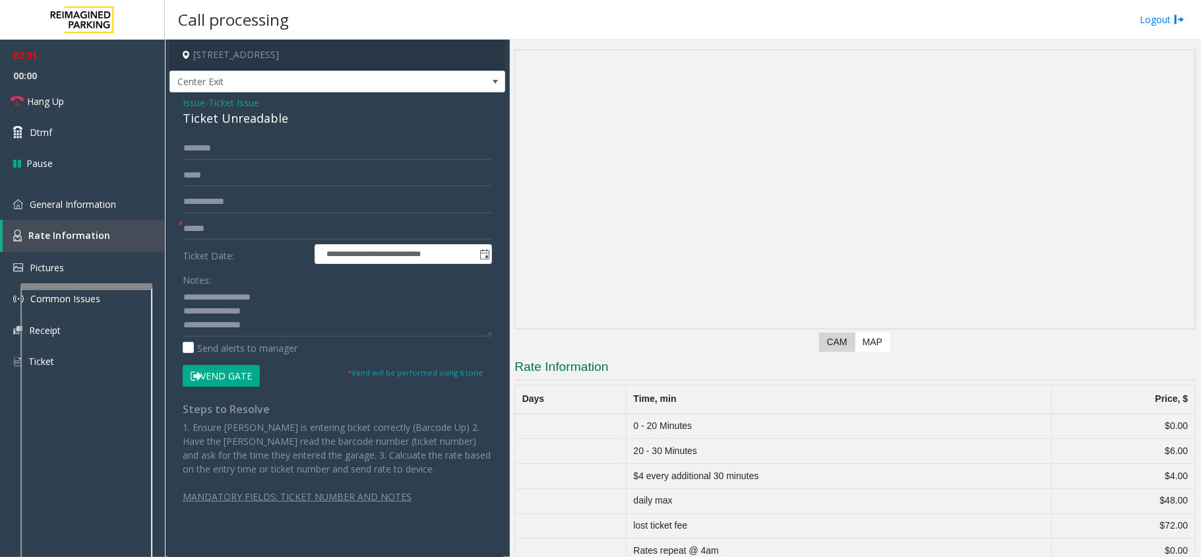
scroll to position [41, 0]
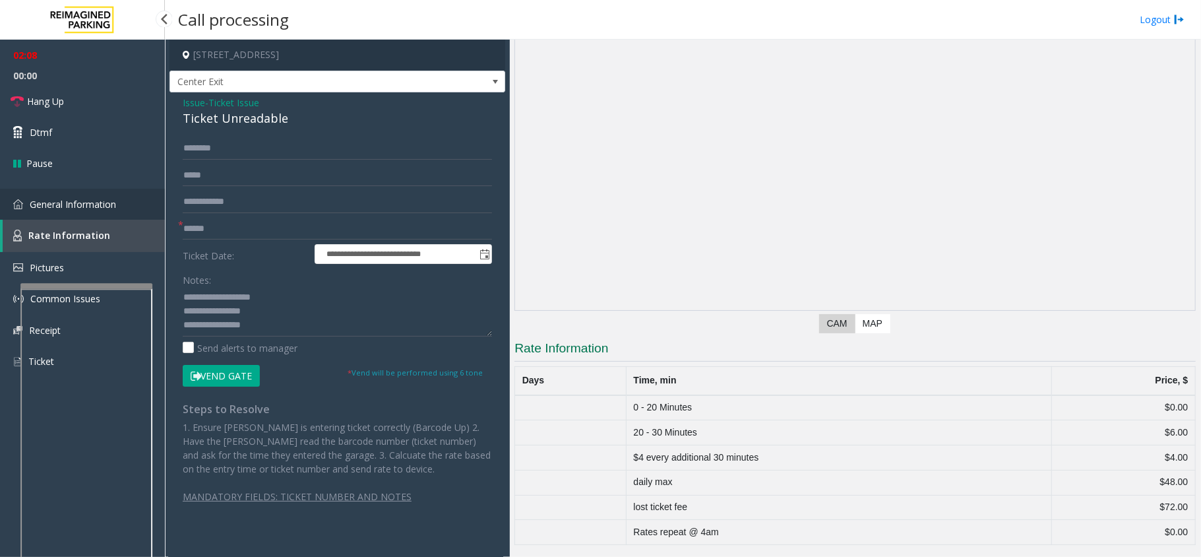
click at [140, 212] on link "General Information" at bounding box center [82, 204] width 165 height 31
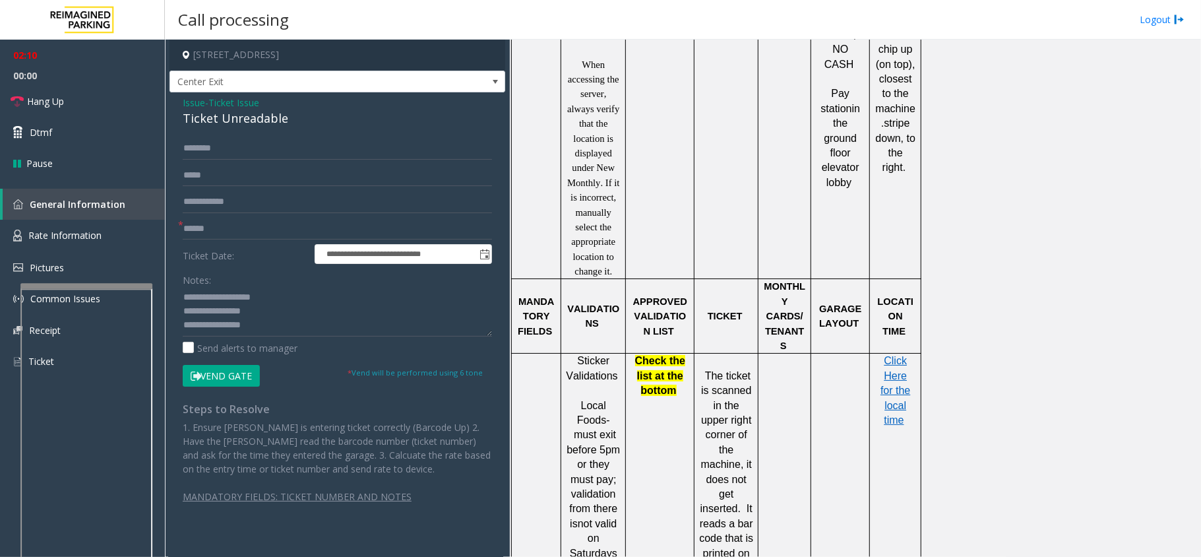
scroll to position [1096, 0]
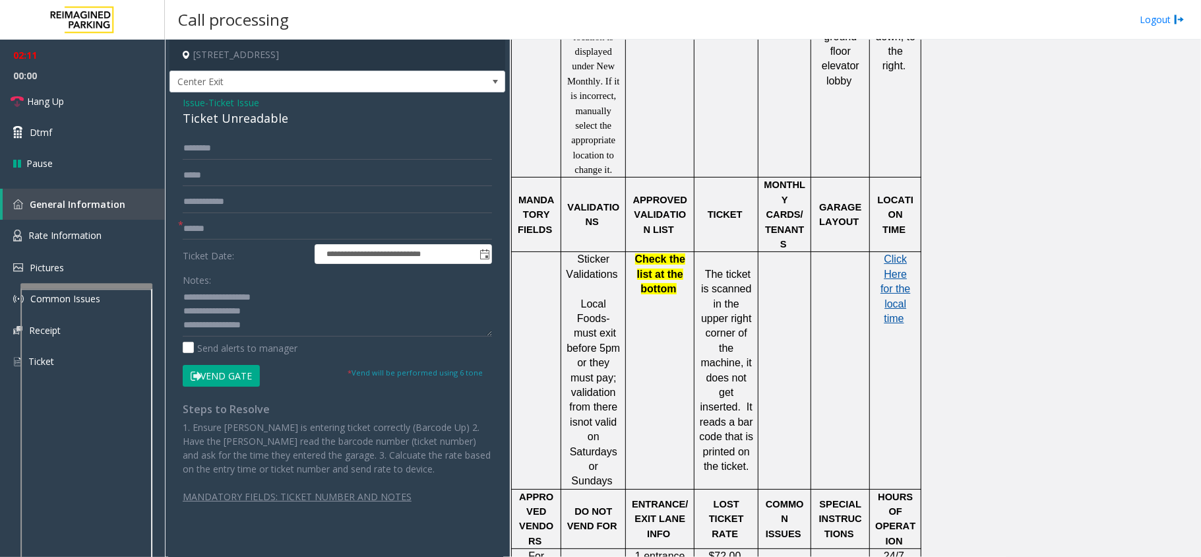
click at [892, 260] on span "Click Here for the local time" at bounding box center [895, 288] width 30 height 71
click at [151, 235] on link "Rate Information" at bounding box center [82, 236] width 165 height 32
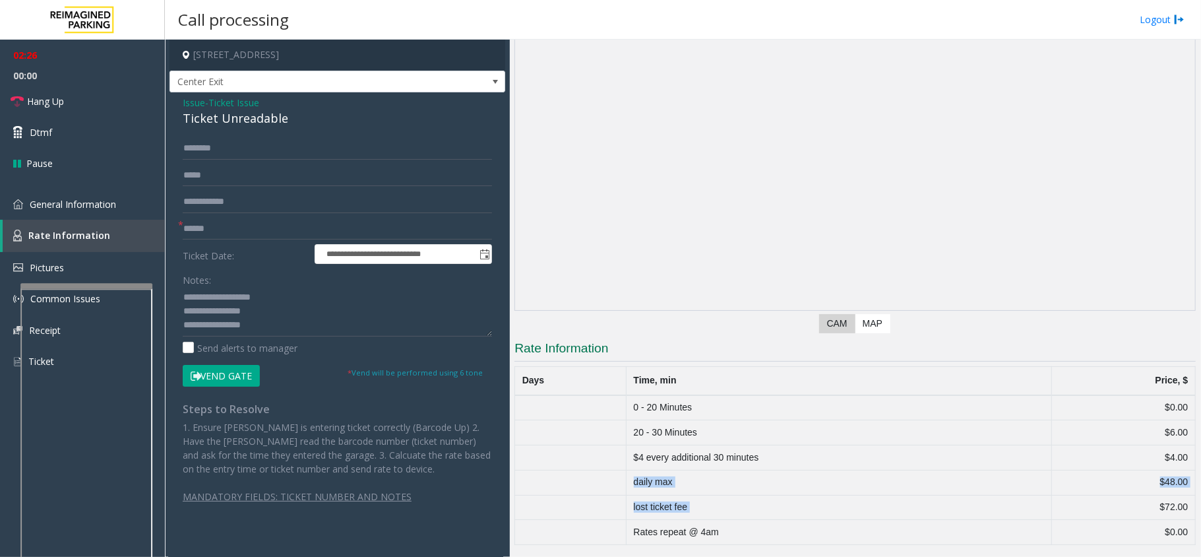
drag, startPoint x: 633, startPoint y: 480, endPoint x: 1069, endPoint y: 499, distance: 436.3
click at [1069, 499] on tbody "0 - 20 Minutes $0.00 20 - 30 Minutes $6.00 $4 every additional 30 minutes $4.00…" at bounding box center [855, 470] width 681 height 150
click at [1069, 499] on td "$72.00" at bounding box center [1123, 507] width 144 height 25
click at [1068, 499] on td "$72.00" at bounding box center [1123, 507] width 144 height 25
drag, startPoint x: 634, startPoint y: 475, endPoint x: 1177, endPoint y: 497, distance: 543.1
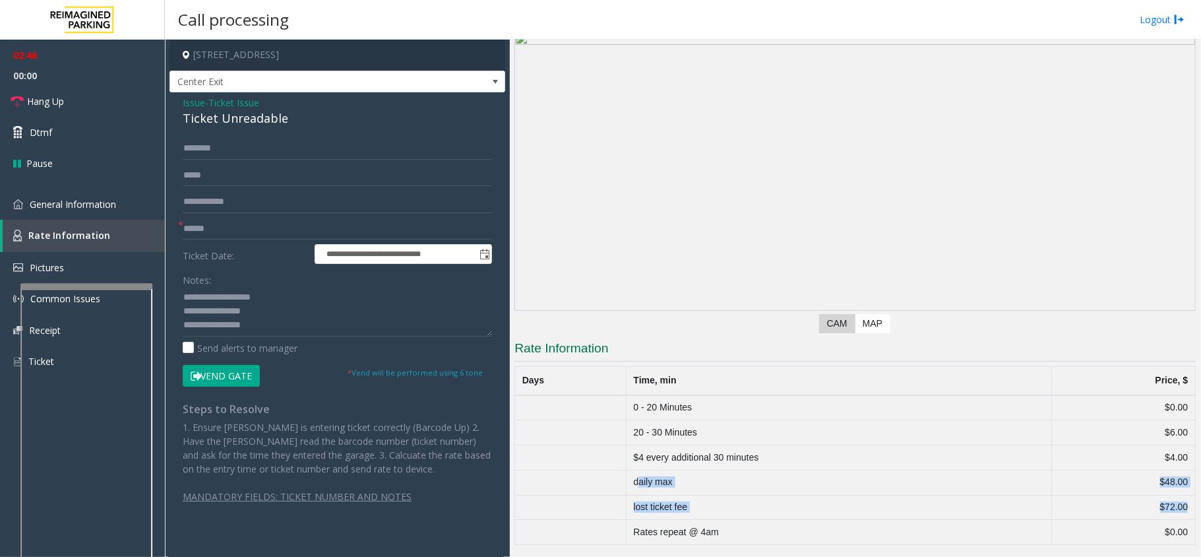
click at [1177, 497] on tbody "0 - 20 Minutes $0.00 20 - 30 Minutes $6.00 $4 every additional 30 minutes $4.00…" at bounding box center [855, 470] width 681 height 150
click at [1076, 497] on td "$72.00" at bounding box center [1123, 507] width 144 height 25
click at [259, 327] on textarea at bounding box center [337, 311] width 309 height 49
click at [117, 100] on link "Hang Up" at bounding box center [82, 101] width 165 height 31
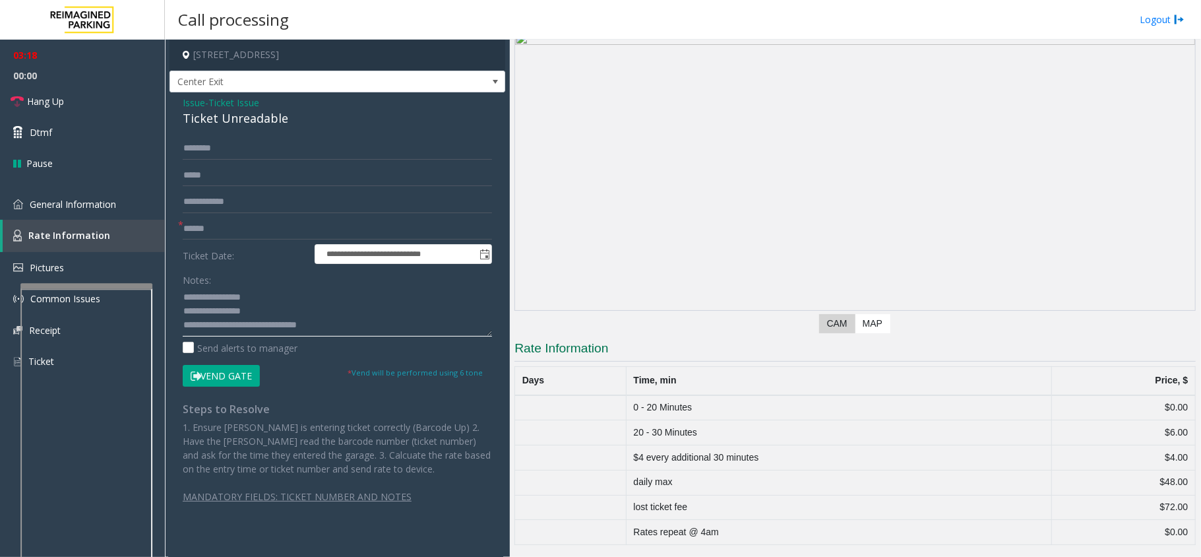
click at [342, 322] on textarea at bounding box center [337, 311] width 309 height 49
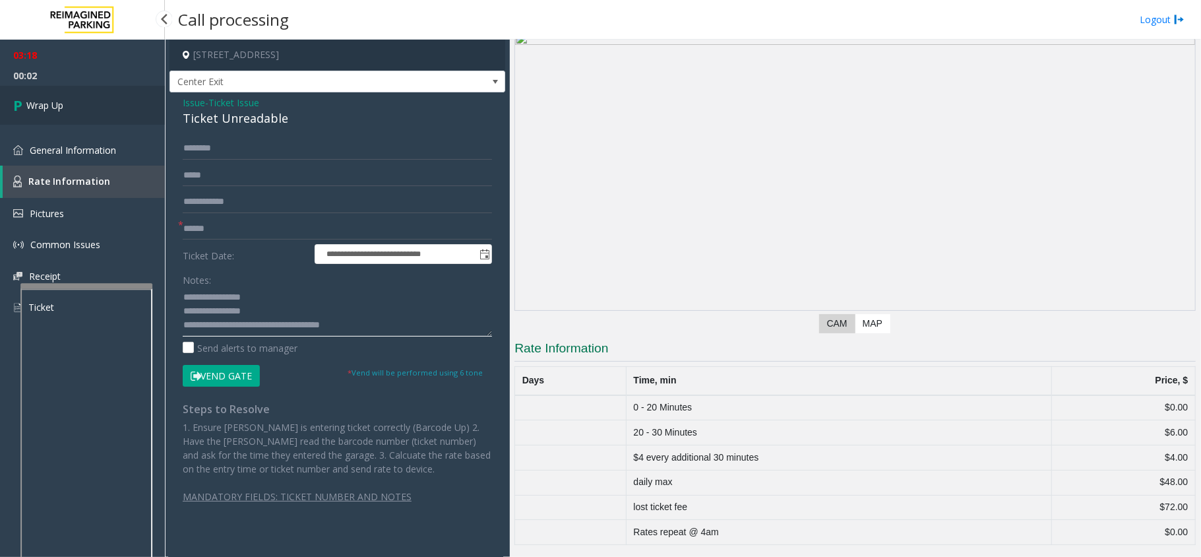
type textarea "**********"
drag, startPoint x: 43, startPoint y: 100, endPoint x: 111, endPoint y: 88, distance: 69.7
click at [43, 101] on span "Wrap Up" at bounding box center [44, 105] width 37 height 14
